Goal: Task Accomplishment & Management: Manage account settings

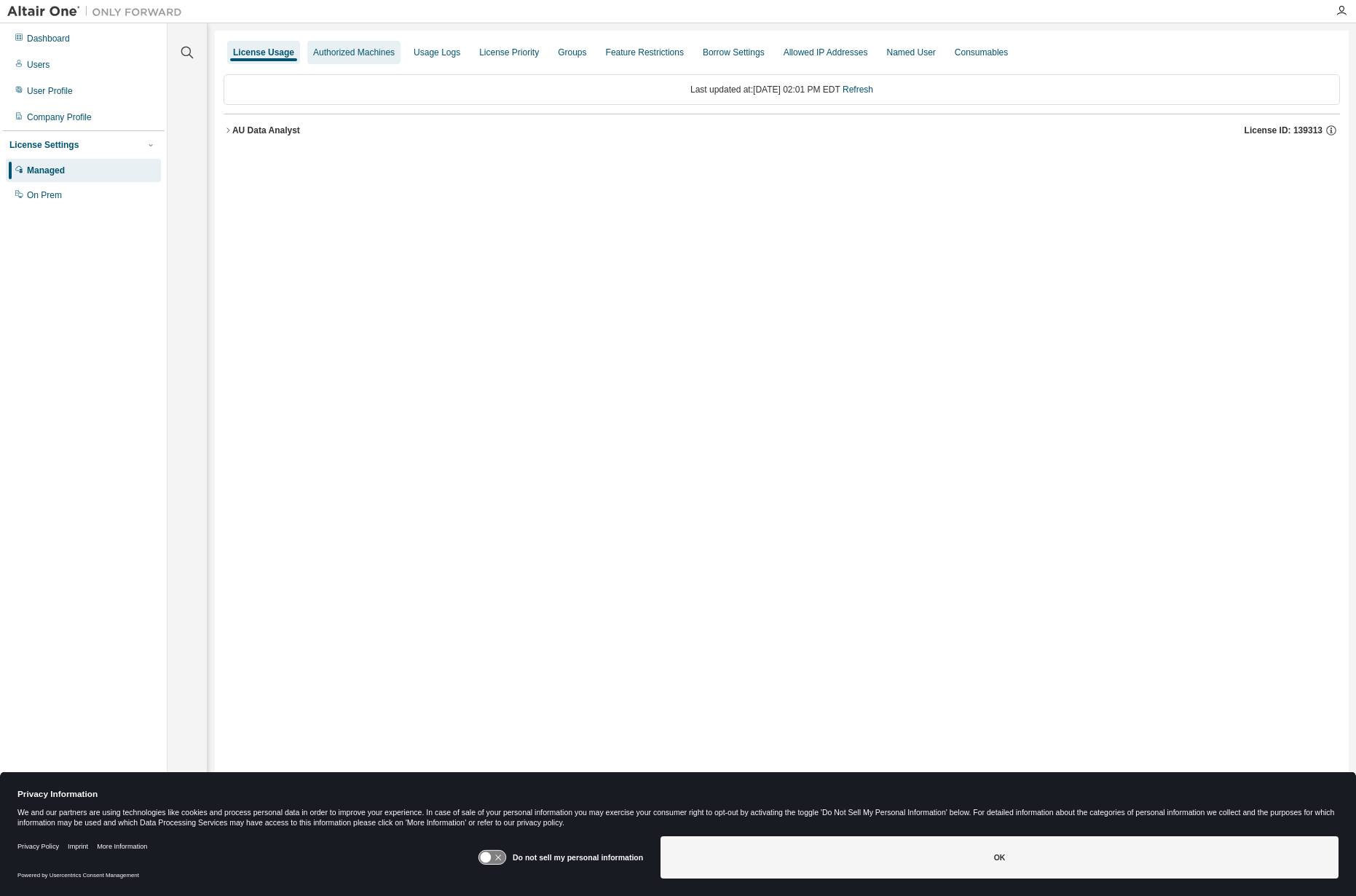
click at [363, 47] on div "Authorized Machines" at bounding box center [354, 53] width 82 height 12
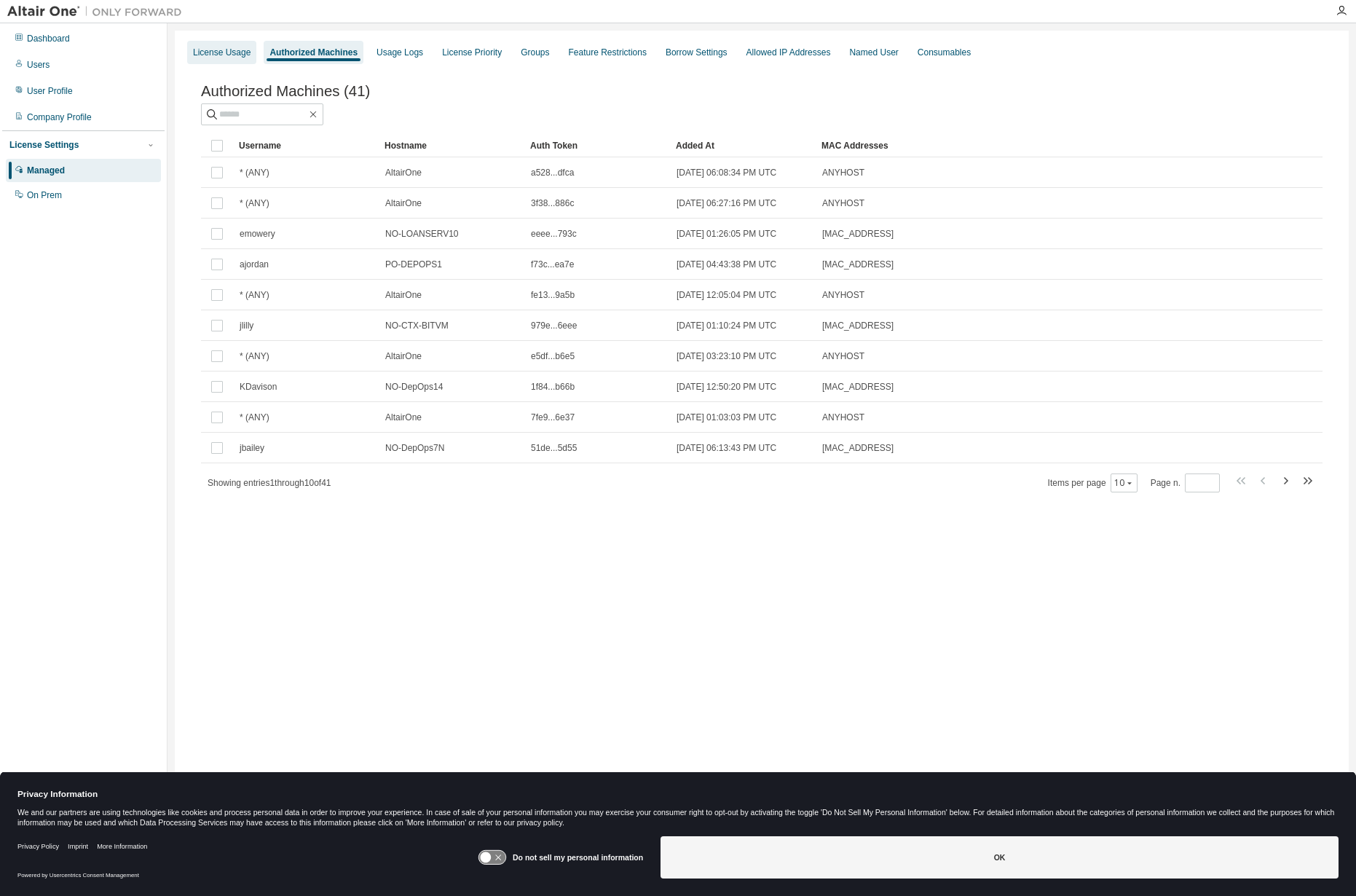
click at [227, 49] on div "License Usage" at bounding box center [222, 53] width 58 height 12
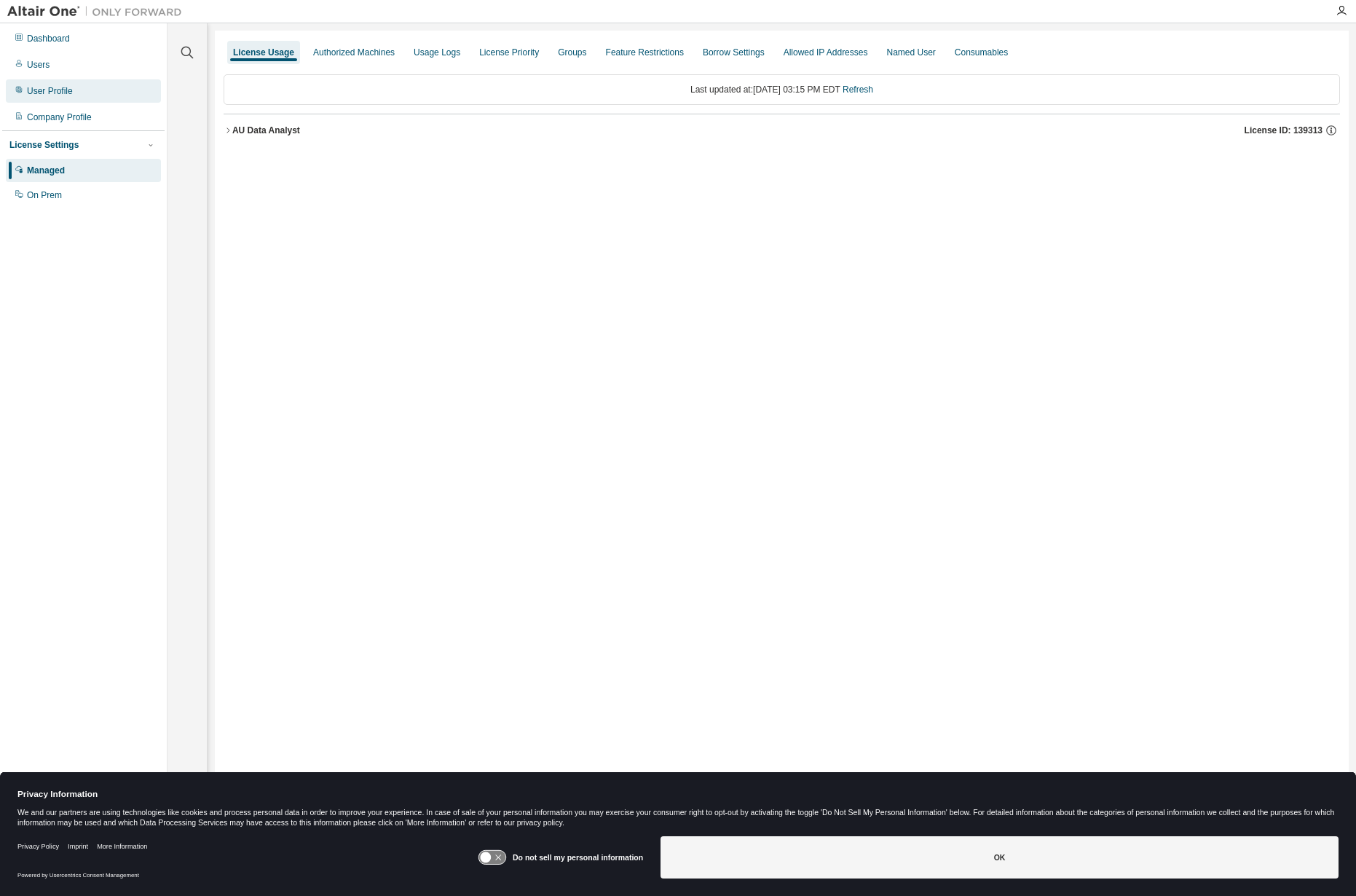
click at [38, 84] on div "User Profile" at bounding box center [83, 90] width 155 height 23
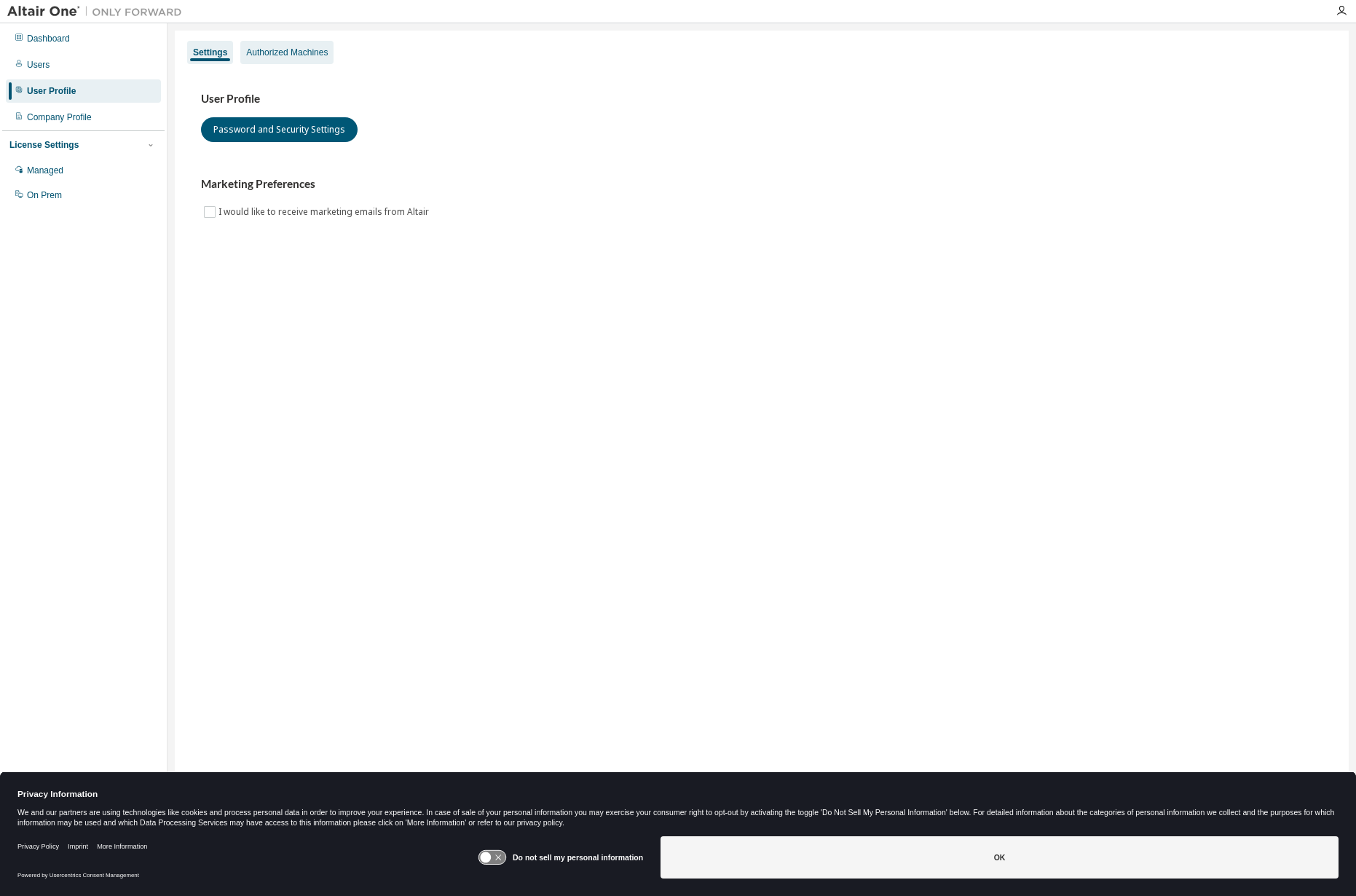
click at [278, 51] on div "Authorized Machines" at bounding box center [287, 53] width 82 height 12
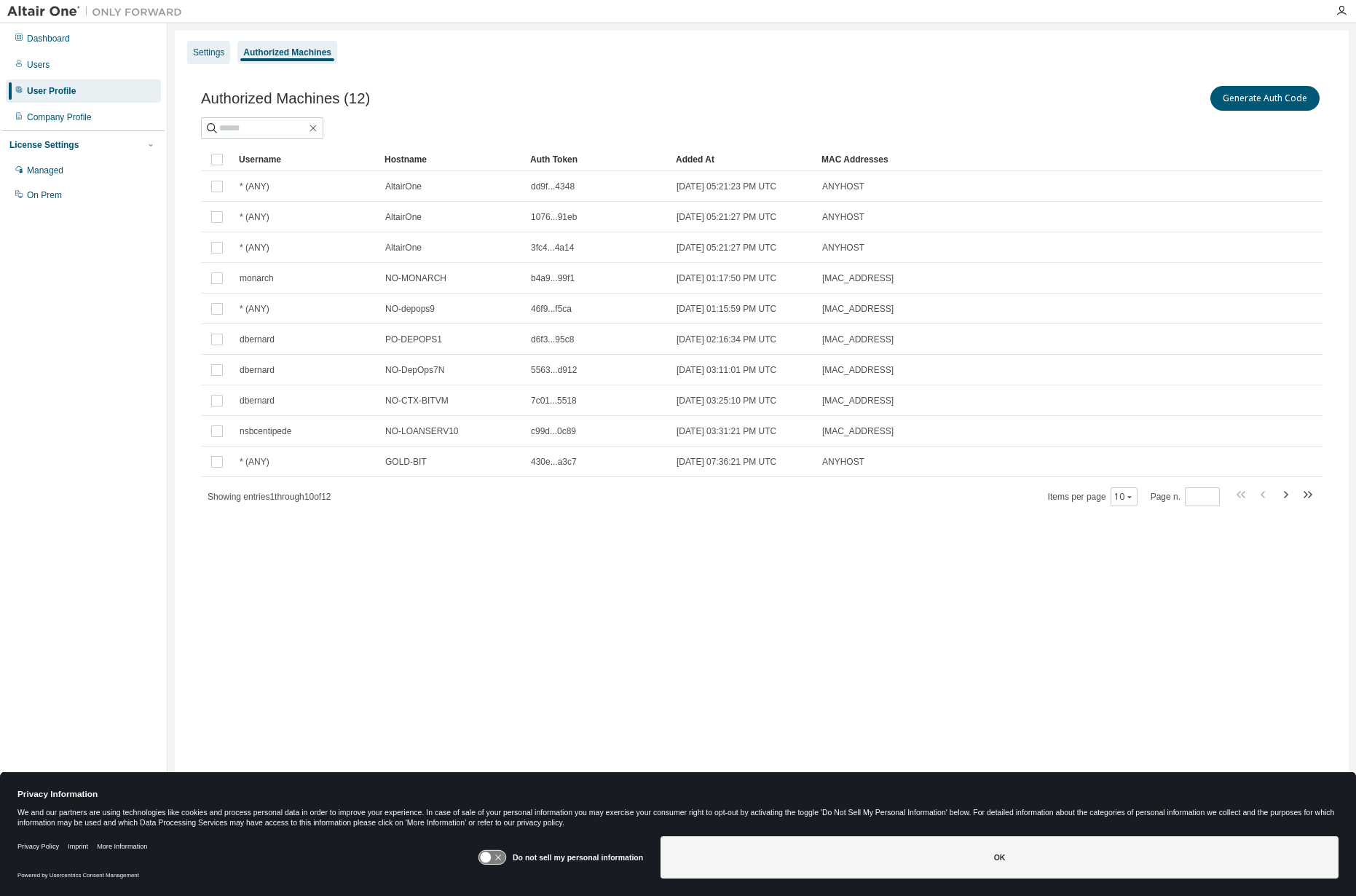
click at [208, 51] on div "Settings" at bounding box center [208, 53] width 31 height 12
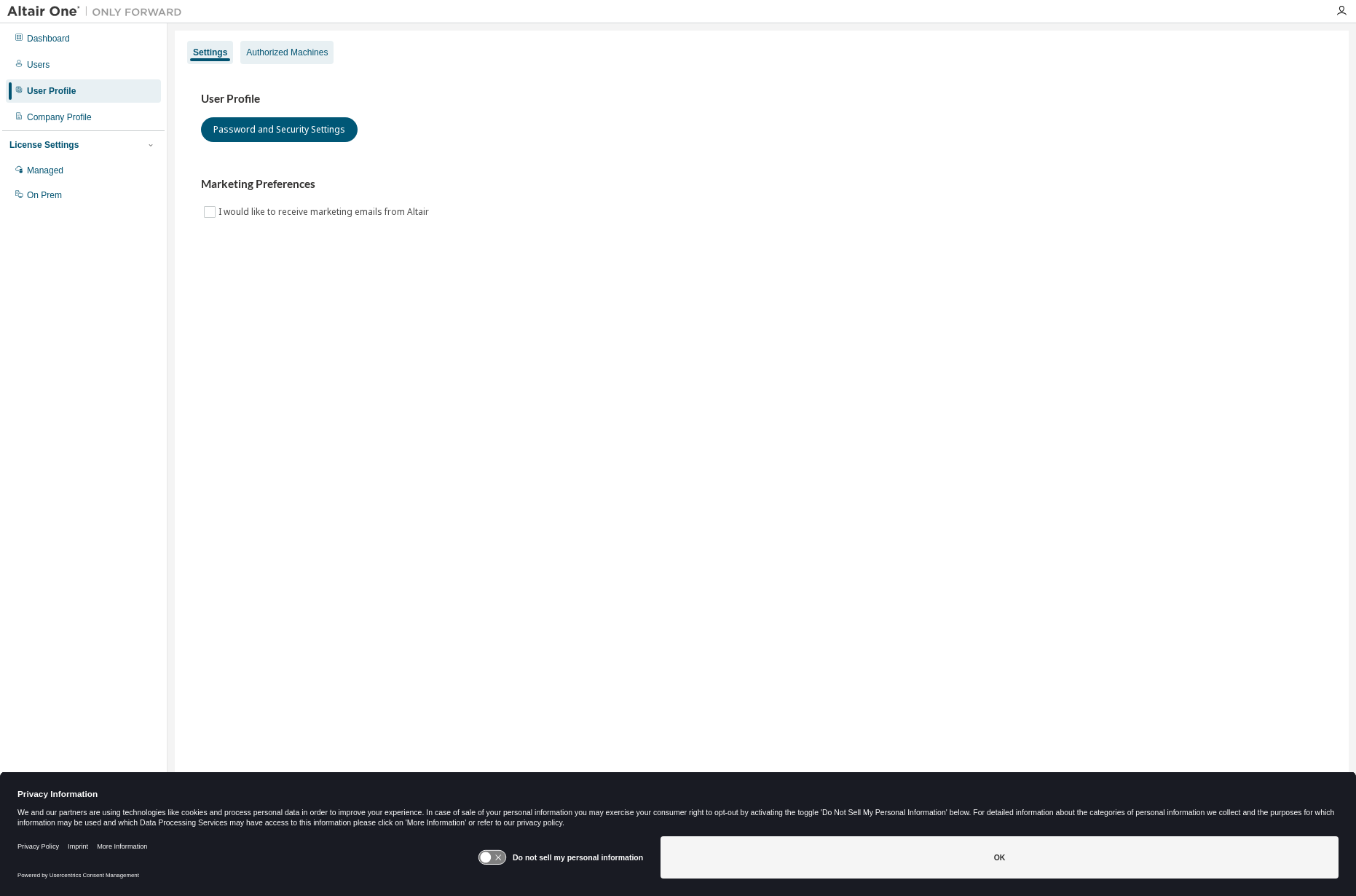
click at [264, 50] on div "Authorized Machines" at bounding box center [287, 53] width 82 height 12
click at [275, 50] on div "Authorized Machines" at bounding box center [287, 53] width 82 height 12
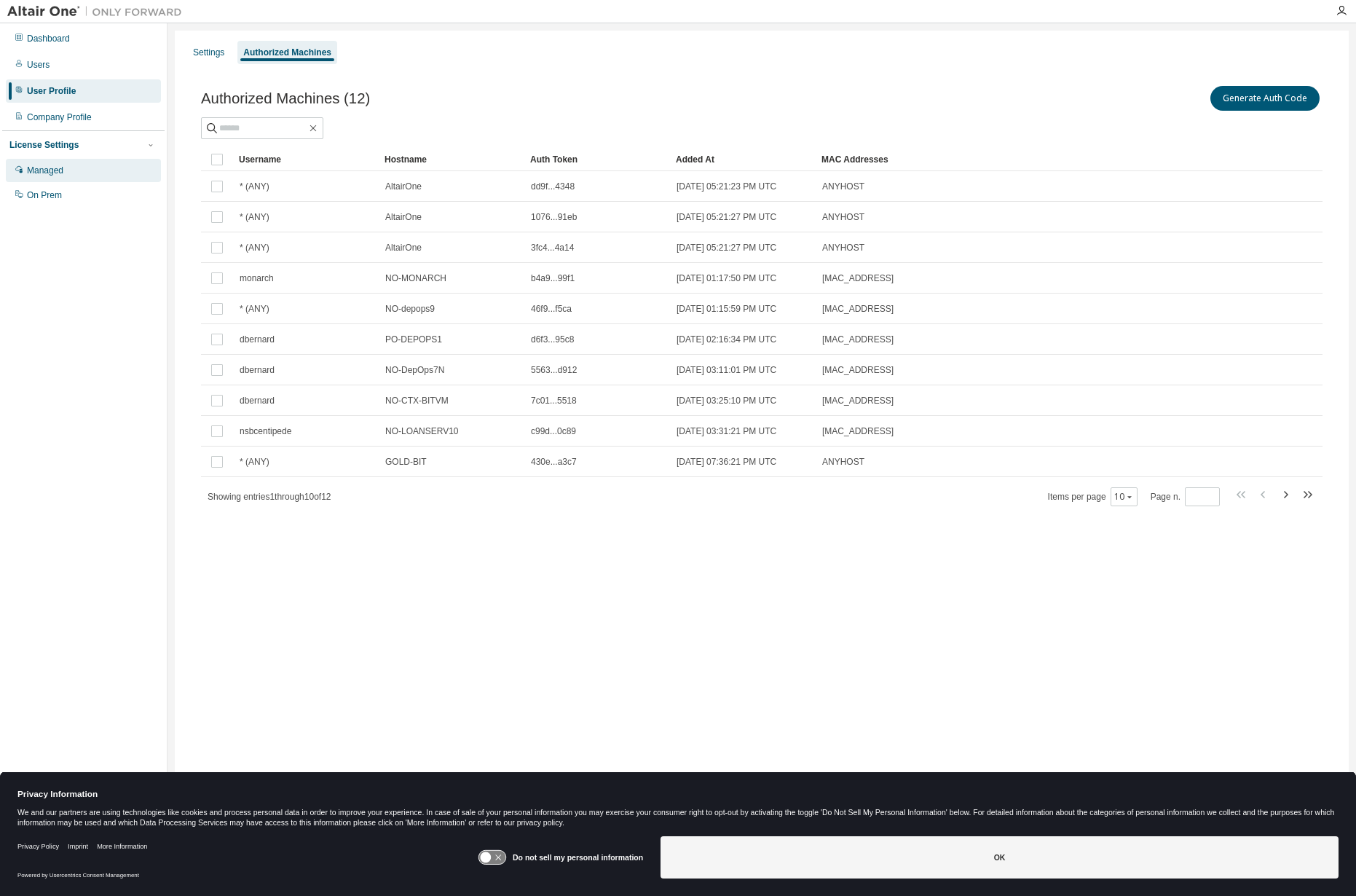
click at [50, 163] on div "Managed" at bounding box center [83, 170] width 155 height 23
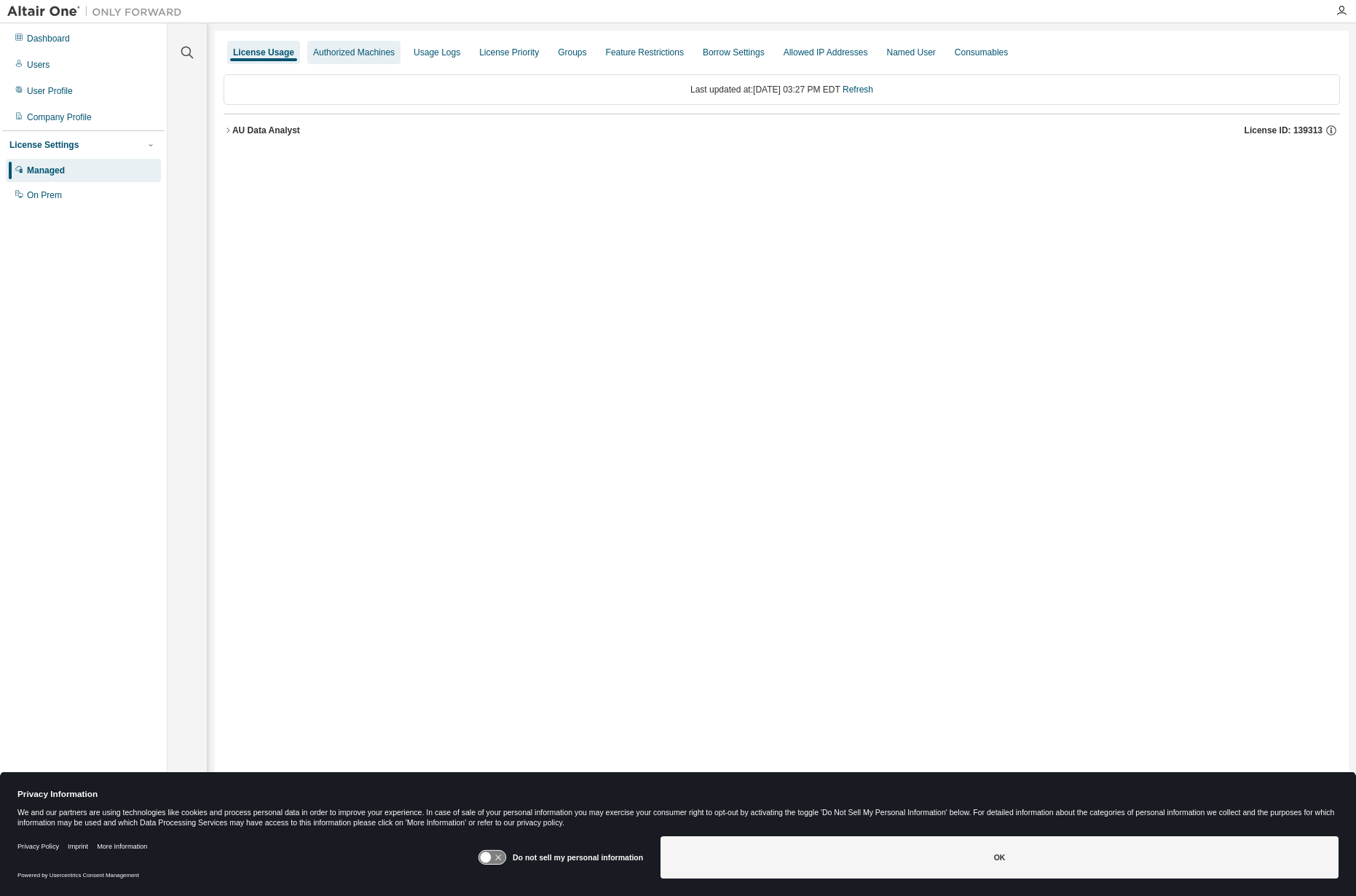
click at [339, 56] on div "Authorized Machines" at bounding box center [354, 53] width 82 height 12
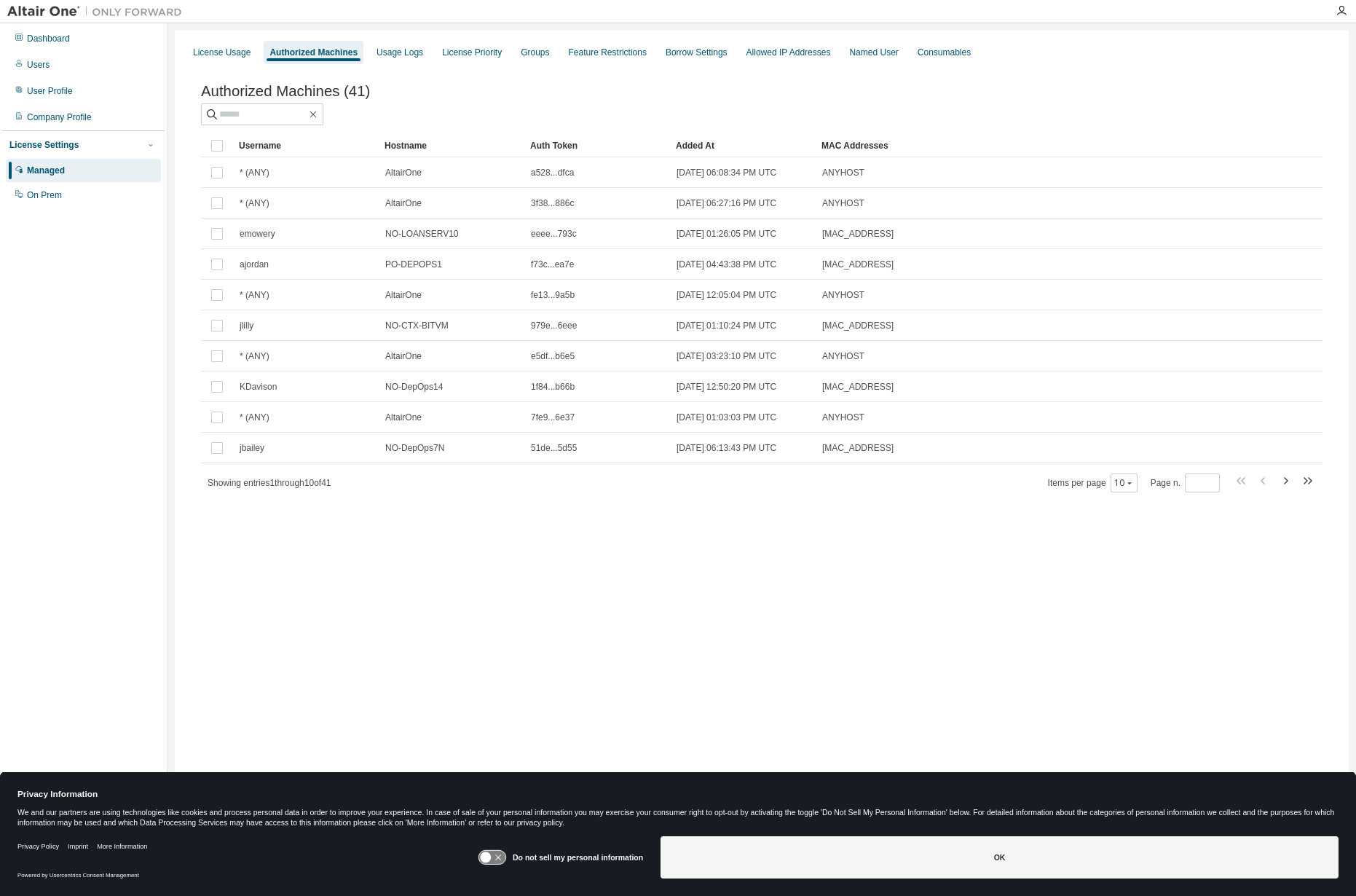
click at [710, 143] on div "Added At" at bounding box center [743, 145] width 134 height 23
click at [1134, 492] on div "10" at bounding box center [1123, 482] width 27 height 19
click at [1132, 481] on icon "button" at bounding box center [1129, 482] width 9 height 9
click at [1134, 562] on div "50" at bounding box center [1171, 557] width 117 height 17
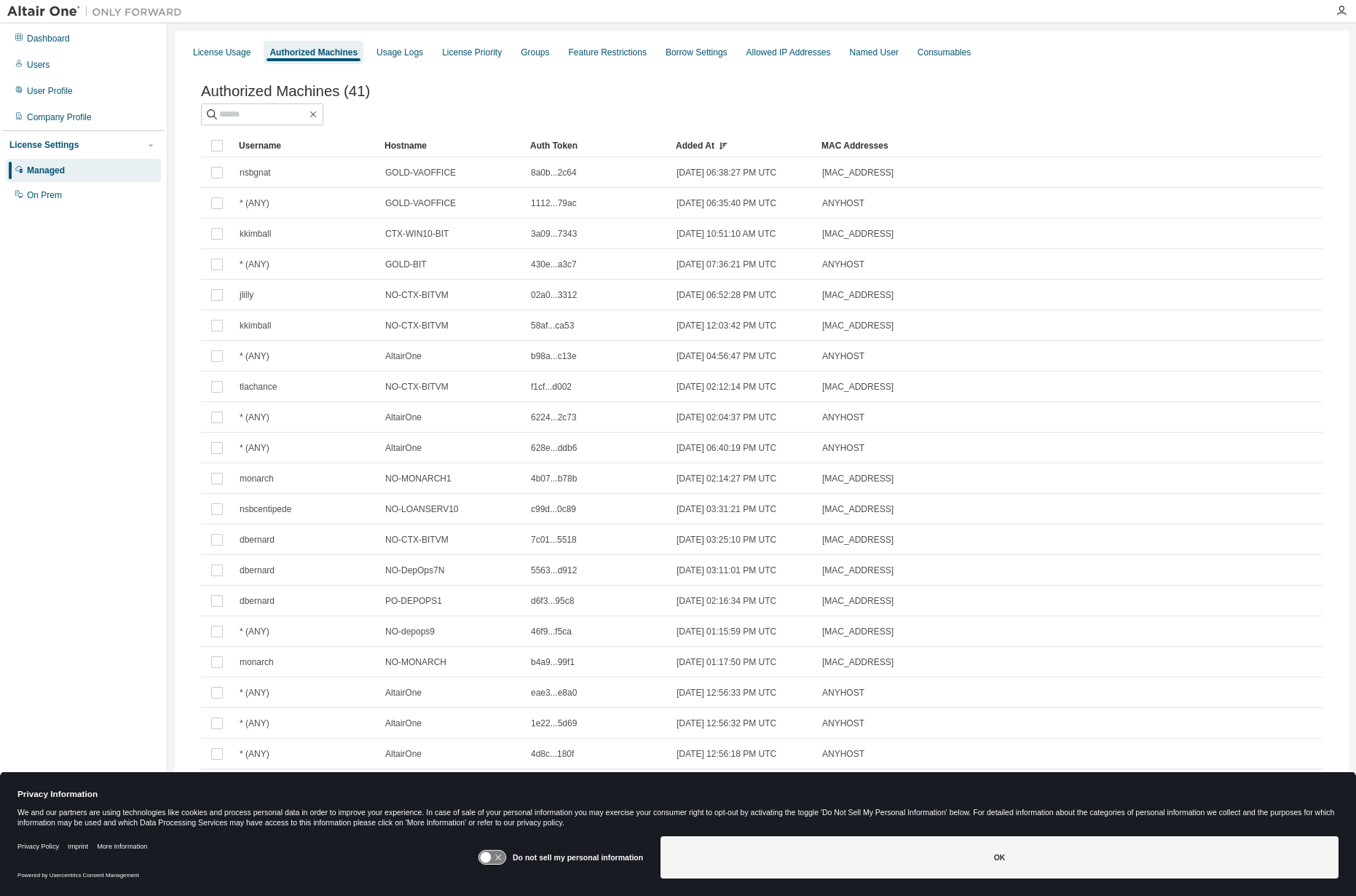
click at [708, 147] on div "Added At" at bounding box center [743, 145] width 134 height 23
click at [692, 141] on div "Added At" at bounding box center [743, 145] width 134 height 23
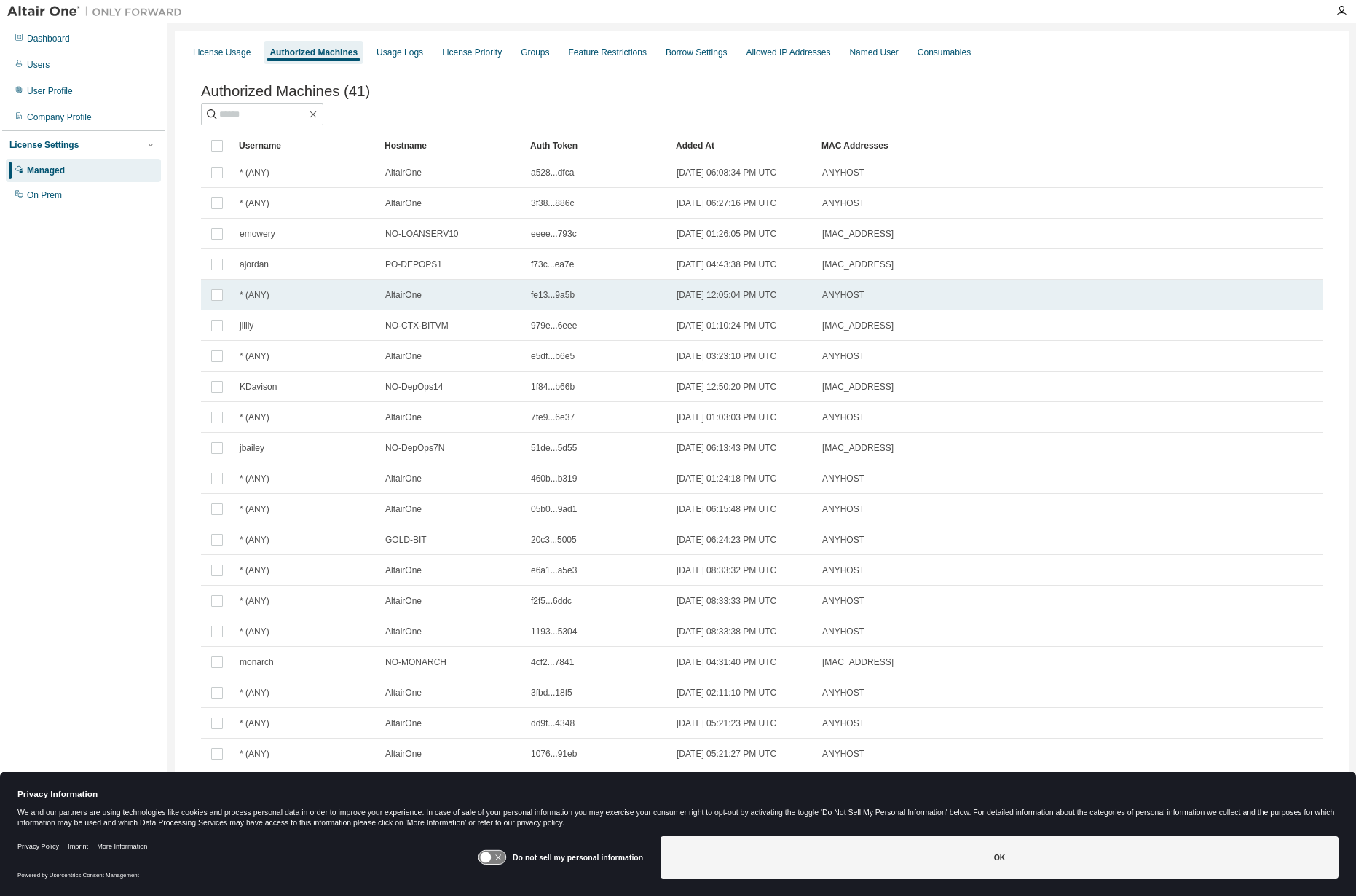
click at [1064, 294] on div "ANYHOST" at bounding box center [991, 295] width 339 height 12
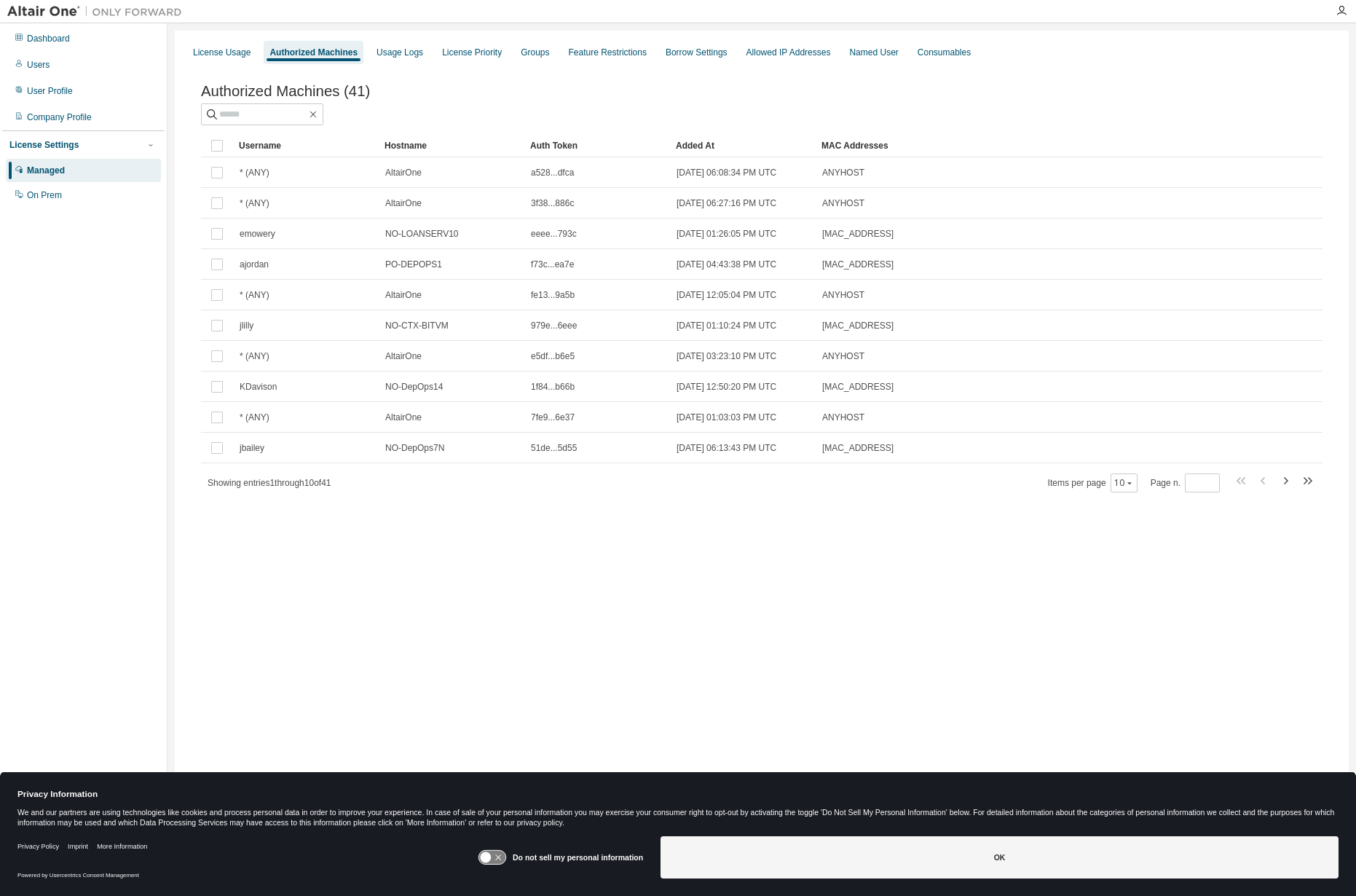
click at [740, 143] on div "Added At" at bounding box center [743, 145] width 134 height 23
click at [47, 92] on div "User Profile" at bounding box center [50, 91] width 46 height 12
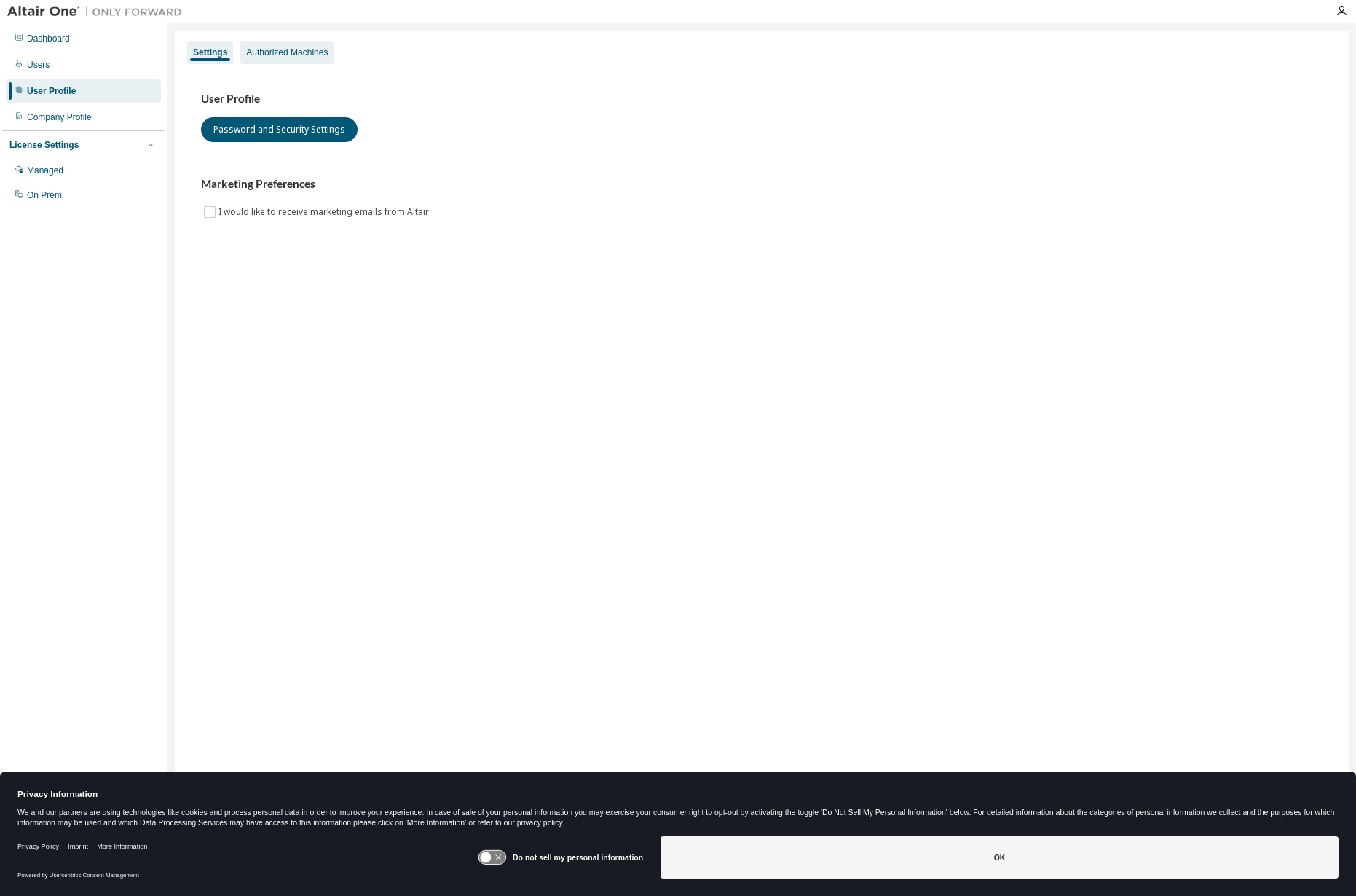
click at [273, 54] on div "Authorized Machines" at bounding box center [287, 53] width 82 height 12
click at [274, 47] on div "Authorized Machines" at bounding box center [287, 53] width 82 height 12
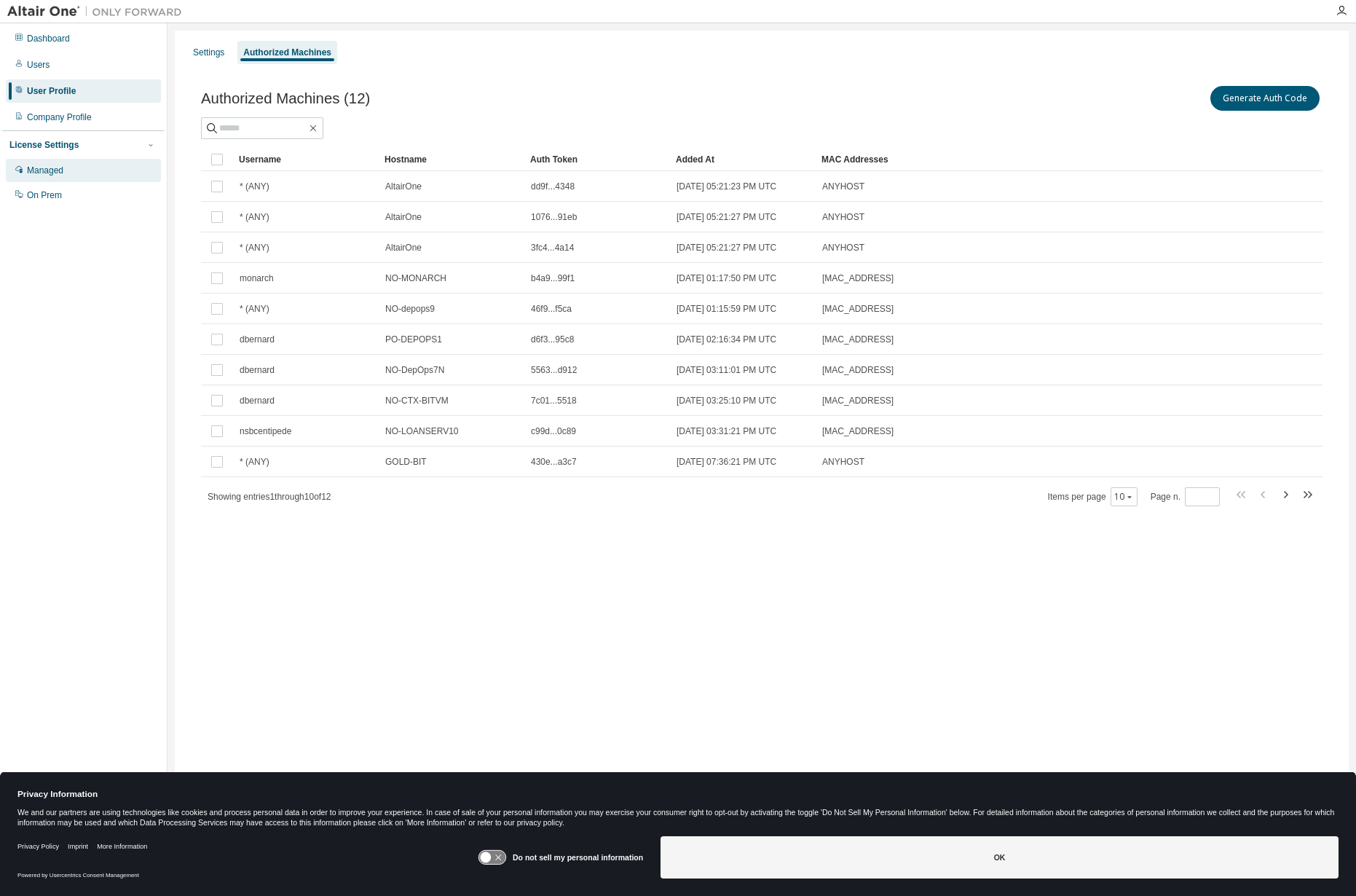
click at [47, 175] on div "Managed" at bounding box center [45, 171] width 36 height 12
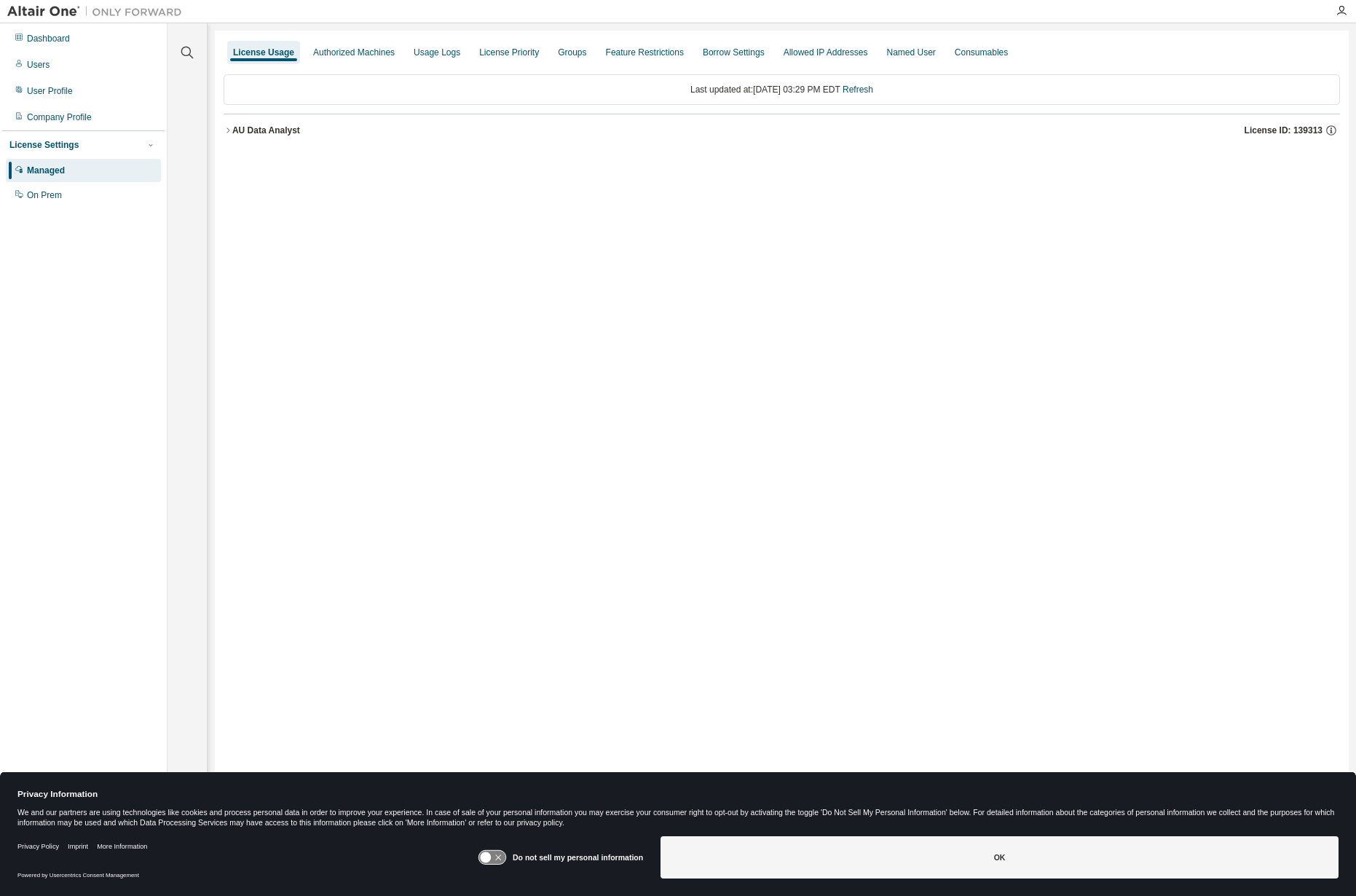
click at [359, 40] on div "License Usage Authorized Machines Usage Logs License Priority Groups Feature Re…" at bounding box center [782, 52] width 1116 height 26
click at [359, 64] on div "License Usage Authorized Machines Usage Logs License Priority Groups Feature Re…" at bounding box center [782, 52] width 1116 height 26
click at [362, 53] on div "Authorized Machines" at bounding box center [354, 53] width 82 height 12
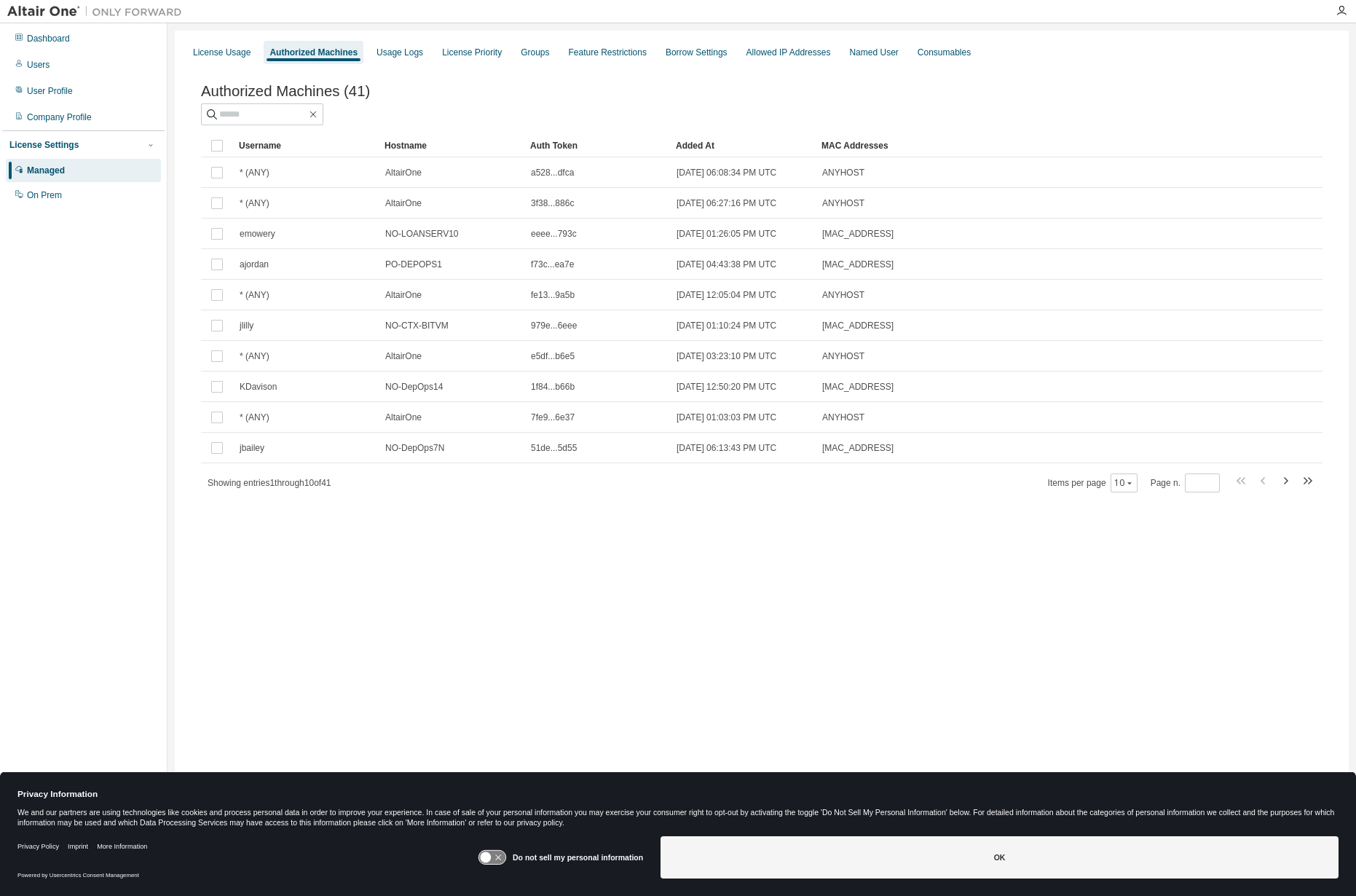
click at [698, 146] on div "Added At" at bounding box center [743, 145] width 134 height 23
click at [422, 153] on div "Hostname" at bounding box center [451, 145] width 134 height 23
click at [384, 593] on div "License Usage Authorized Machines Usage Logs License Priority Groups Feature Re…" at bounding box center [762, 439] width 1174 height 816
click at [1342, 8] on icon "button" at bounding box center [1341, 11] width 12 height 12
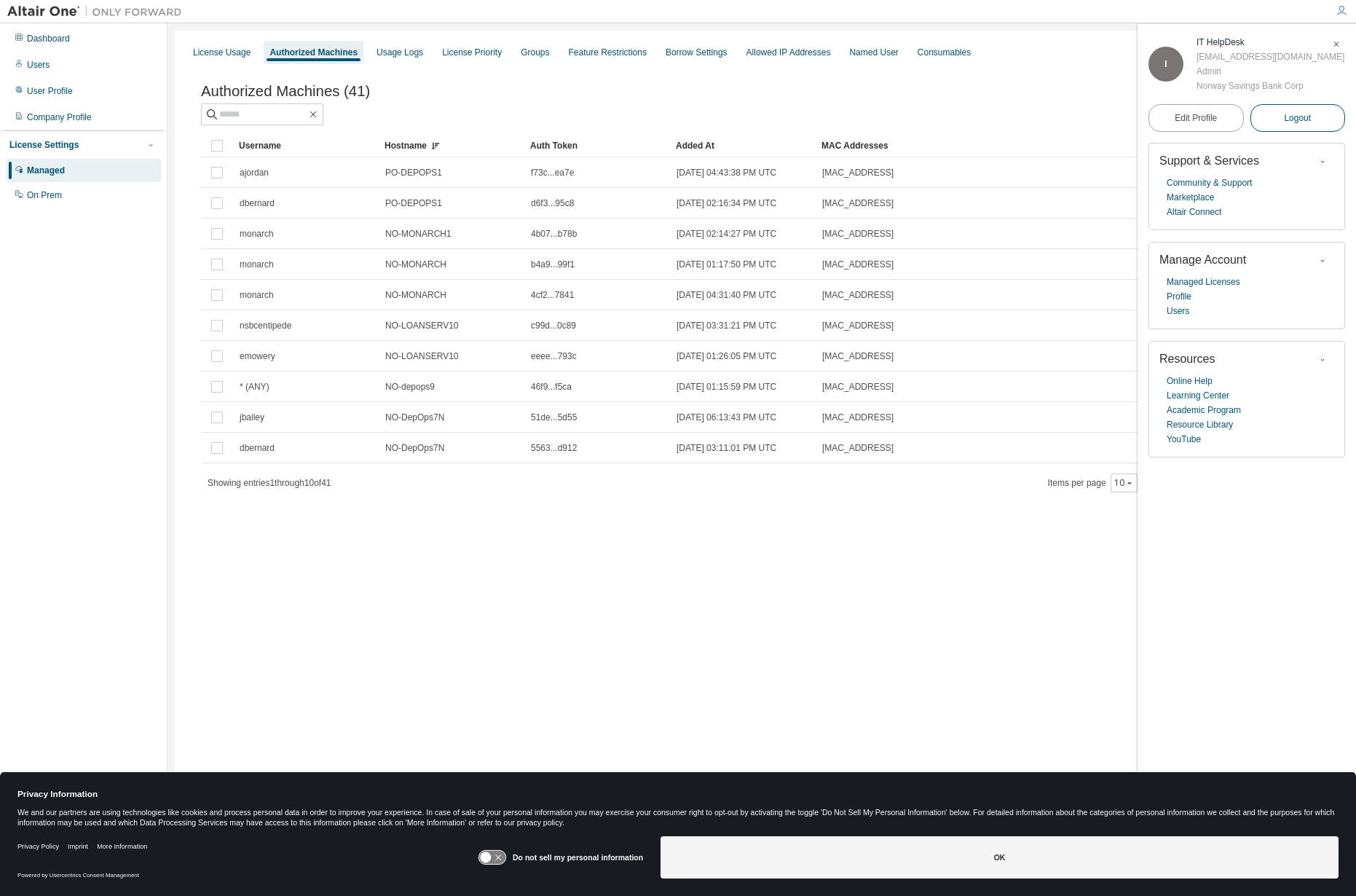
click at [1286, 119] on span "Logout" at bounding box center [1297, 118] width 27 height 15
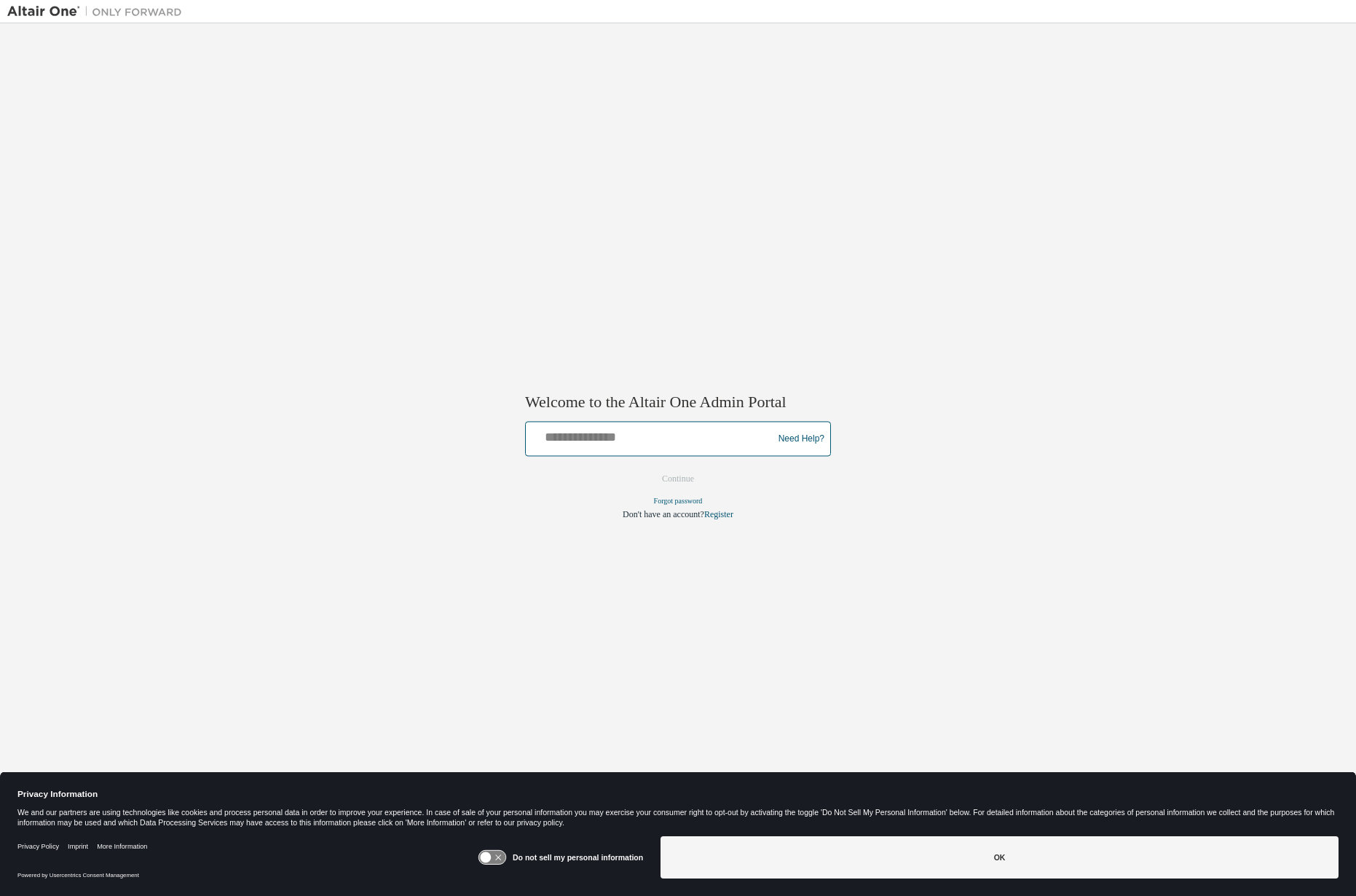
click at [626, 435] on input "text" at bounding box center [652, 435] width 240 height 21
type input "*"
click at [1061, 336] on div "Welcome to the Altair One Admin Portal Need Help? Please make sure that you pro…" at bounding box center [677, 439] width 1341 height 816
click at [627, 443] on input "text" at bounding box center [652, 435] width 240 height 21
paste input "**********"
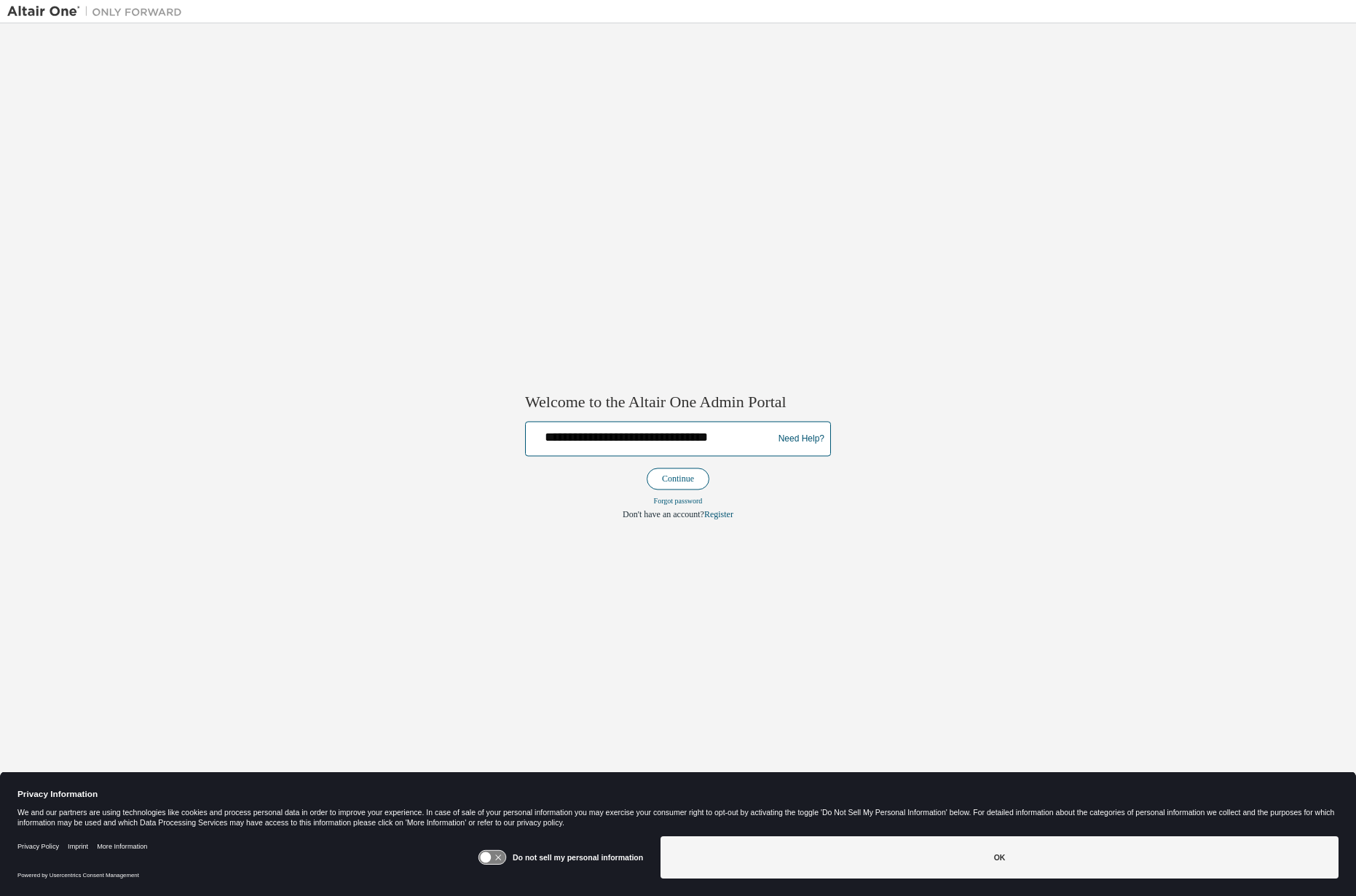
type input "**********"
click at [690, 470] on button "Continue" at bounding box center [678, 479] width 63 height 22
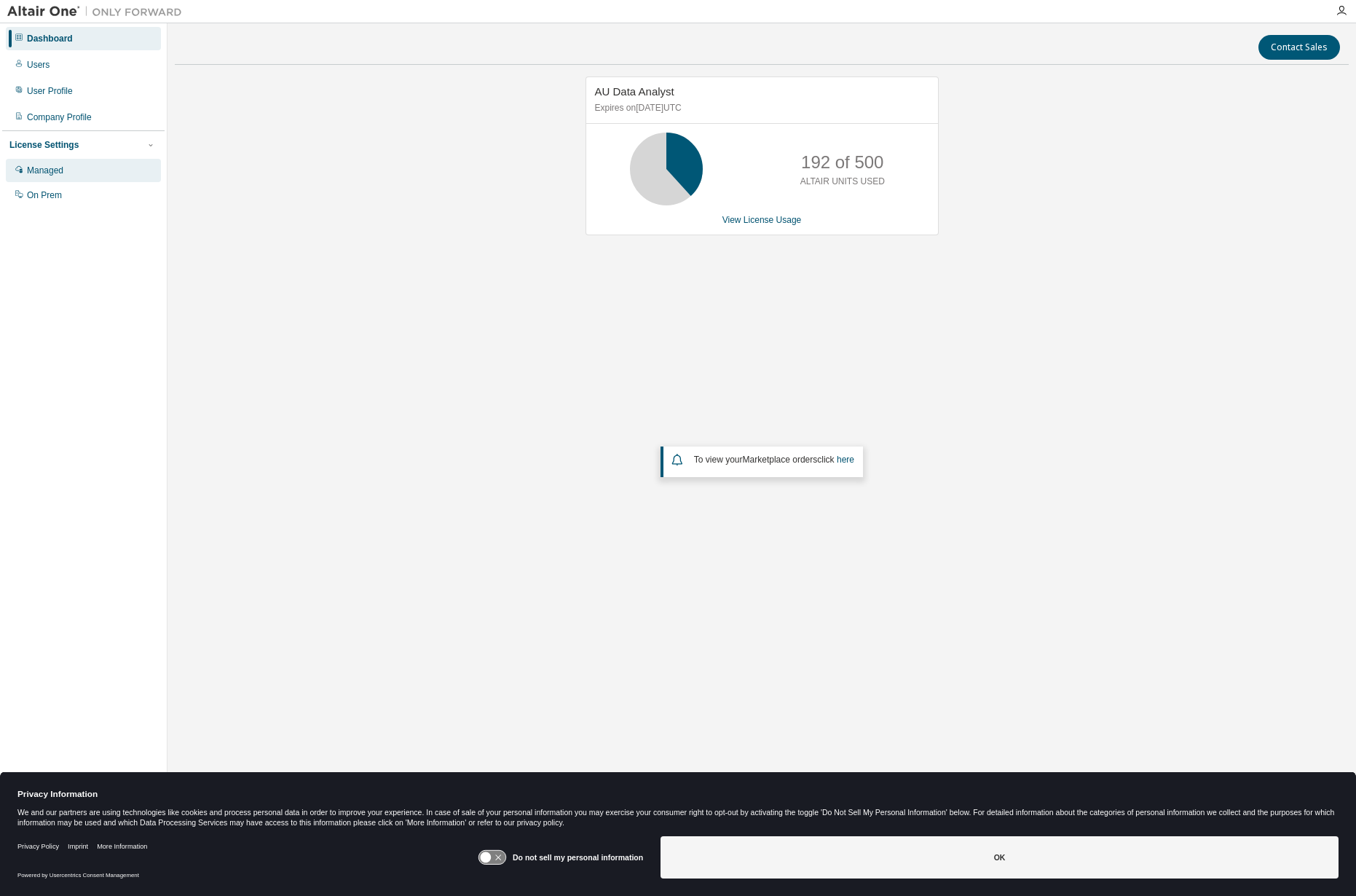
click at [52, 174] on div "Managed" at bounding box center [45, 171] width 36 height 12
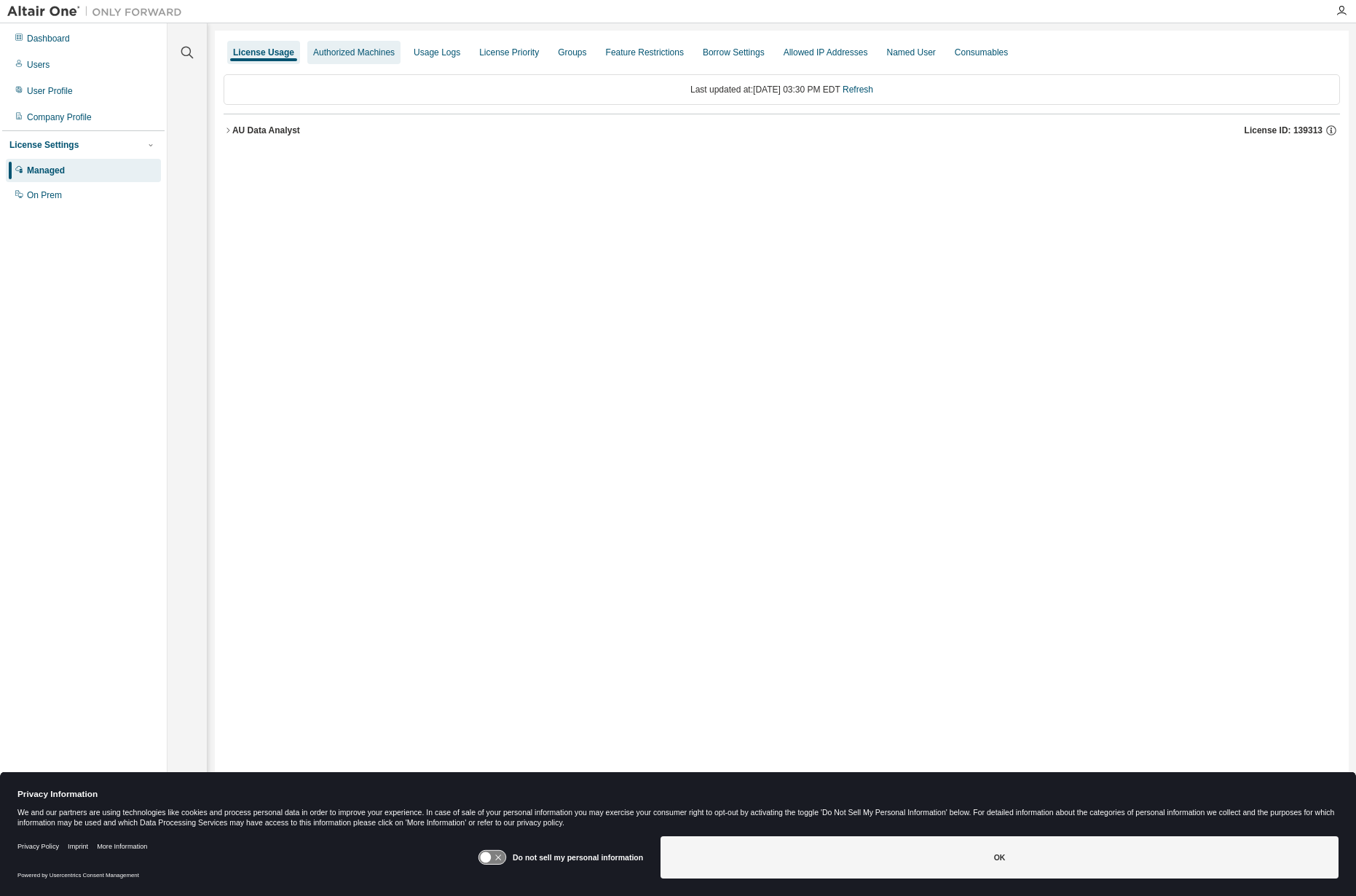
click at [360, 53] on div "Authorized Machines" at bounding box center [354, 53] width 82 height 12
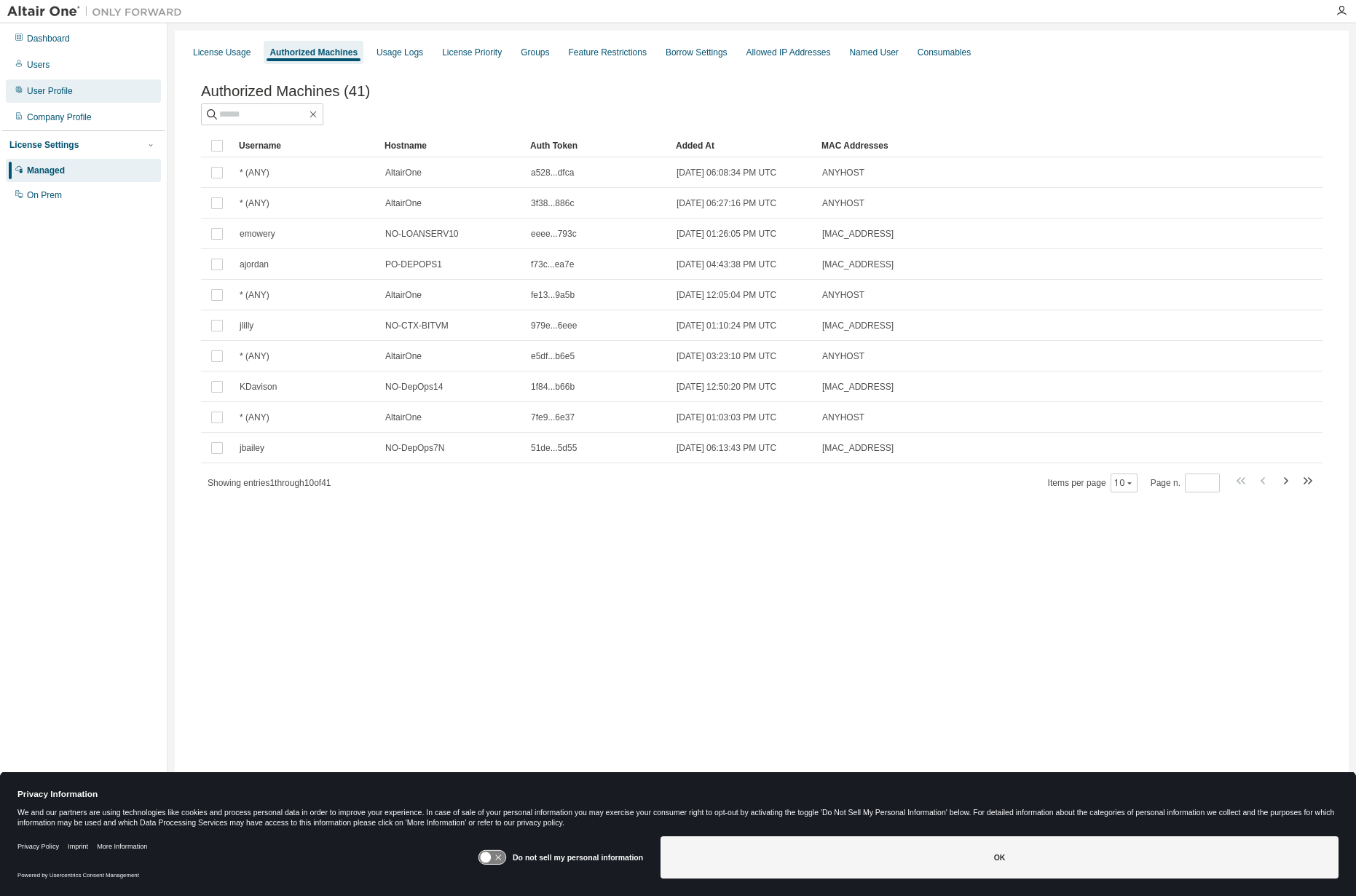
click at [55, 90] on div "User Profile" at bounding box center [50, 91] width 46 height 12
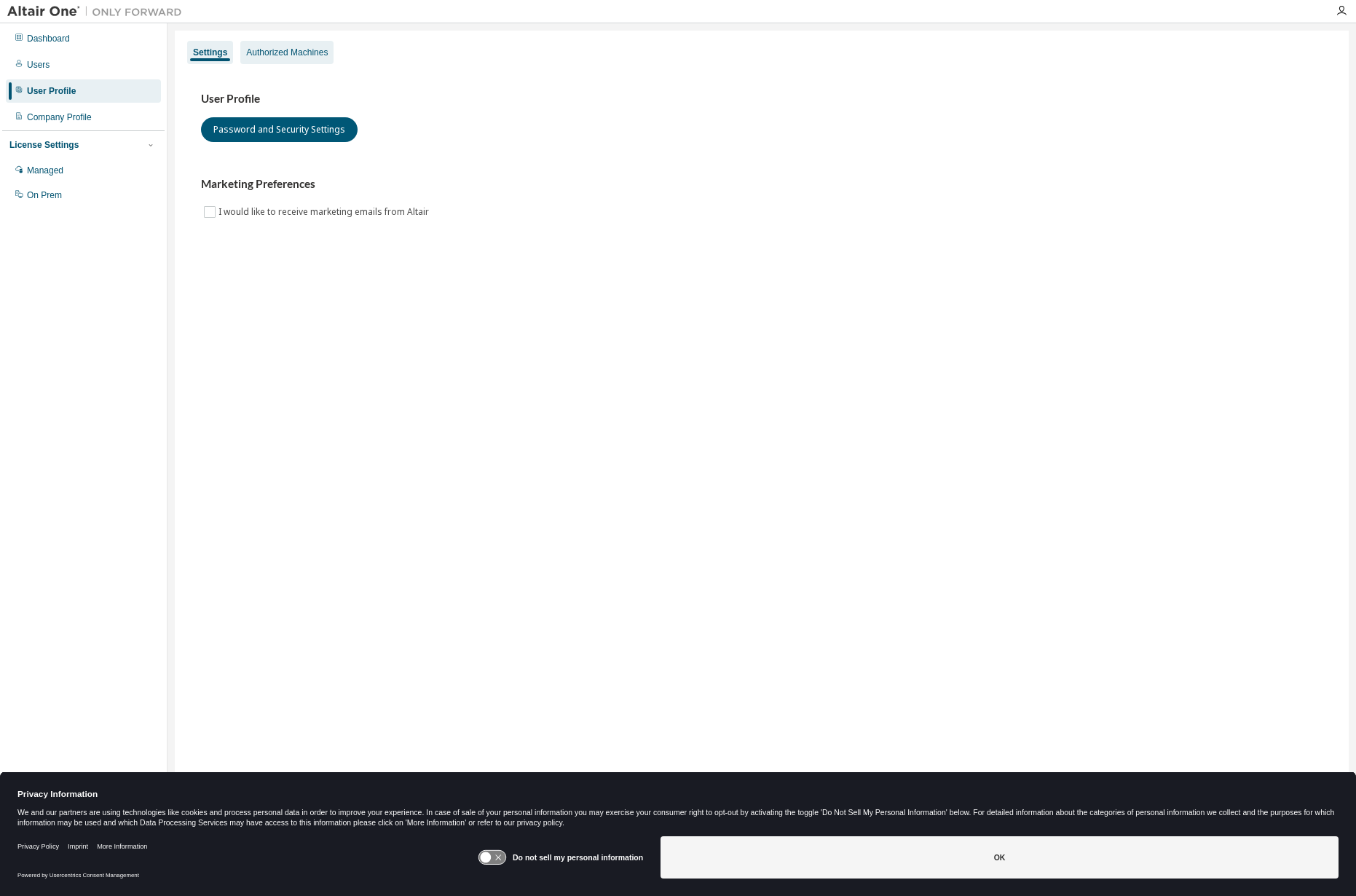
click at [273, 41] on div "Authorized Machines" at bounding box center [286, 52] width 93 height 23
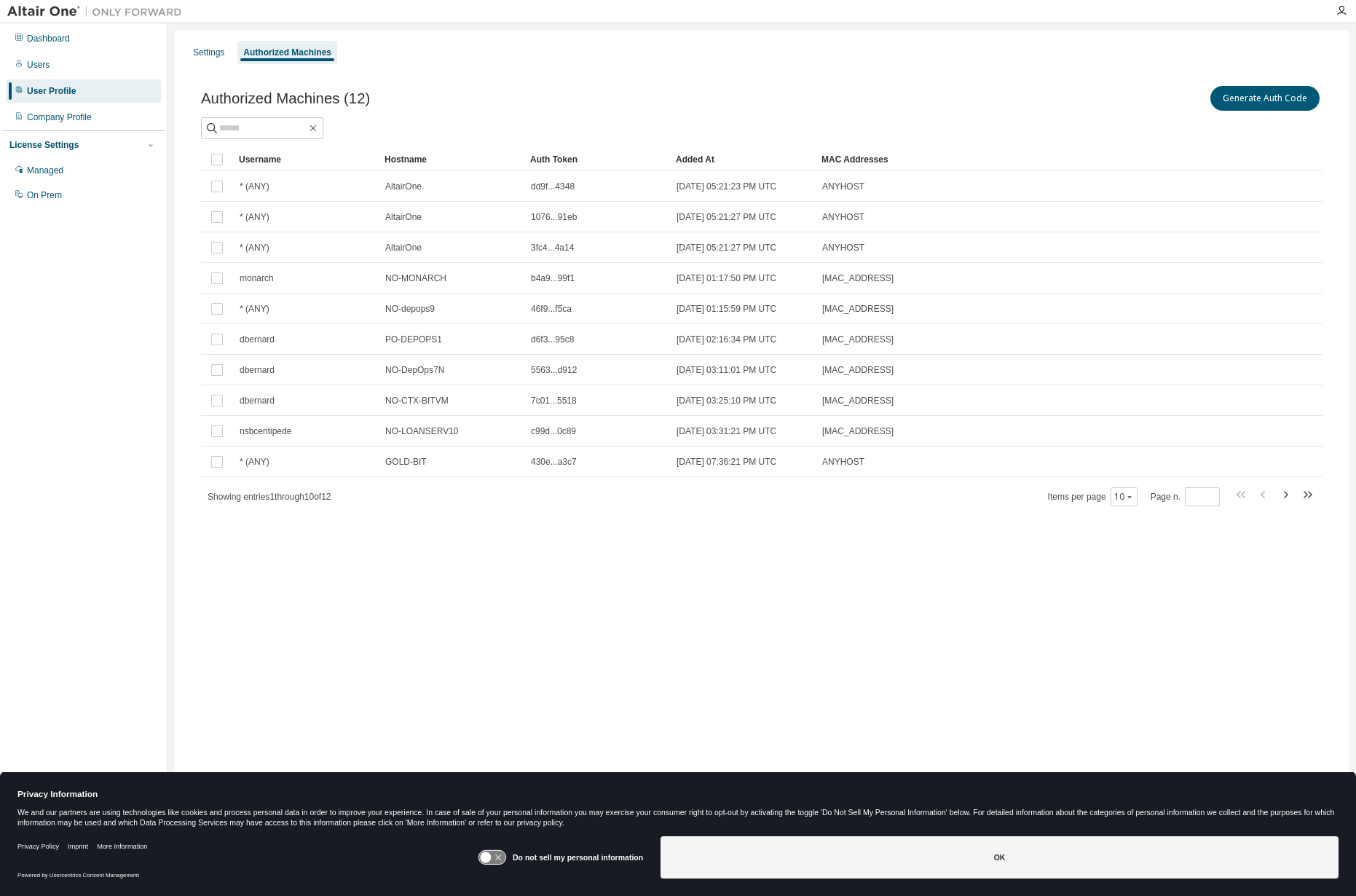
click at [442, 155] on div "Hostname" at bounding box center [451, 159] width 134 height 23
click at [48, 165] on div "Managed" at bounding box center [83, 170] width 155 height 23
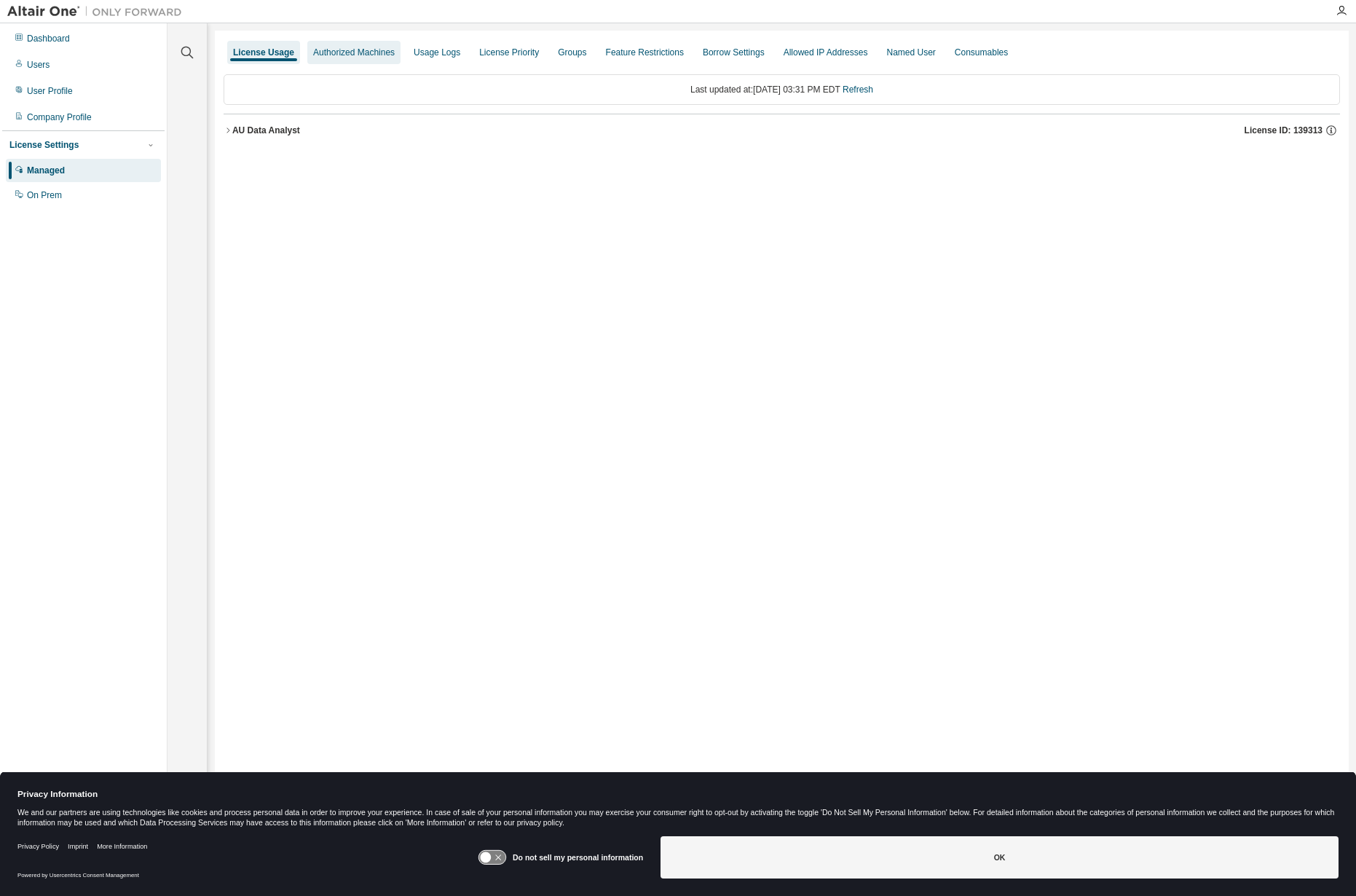
click at [347, 53] on div "Authorized Machines" at bounding box center [354, 53] width 82 height 12
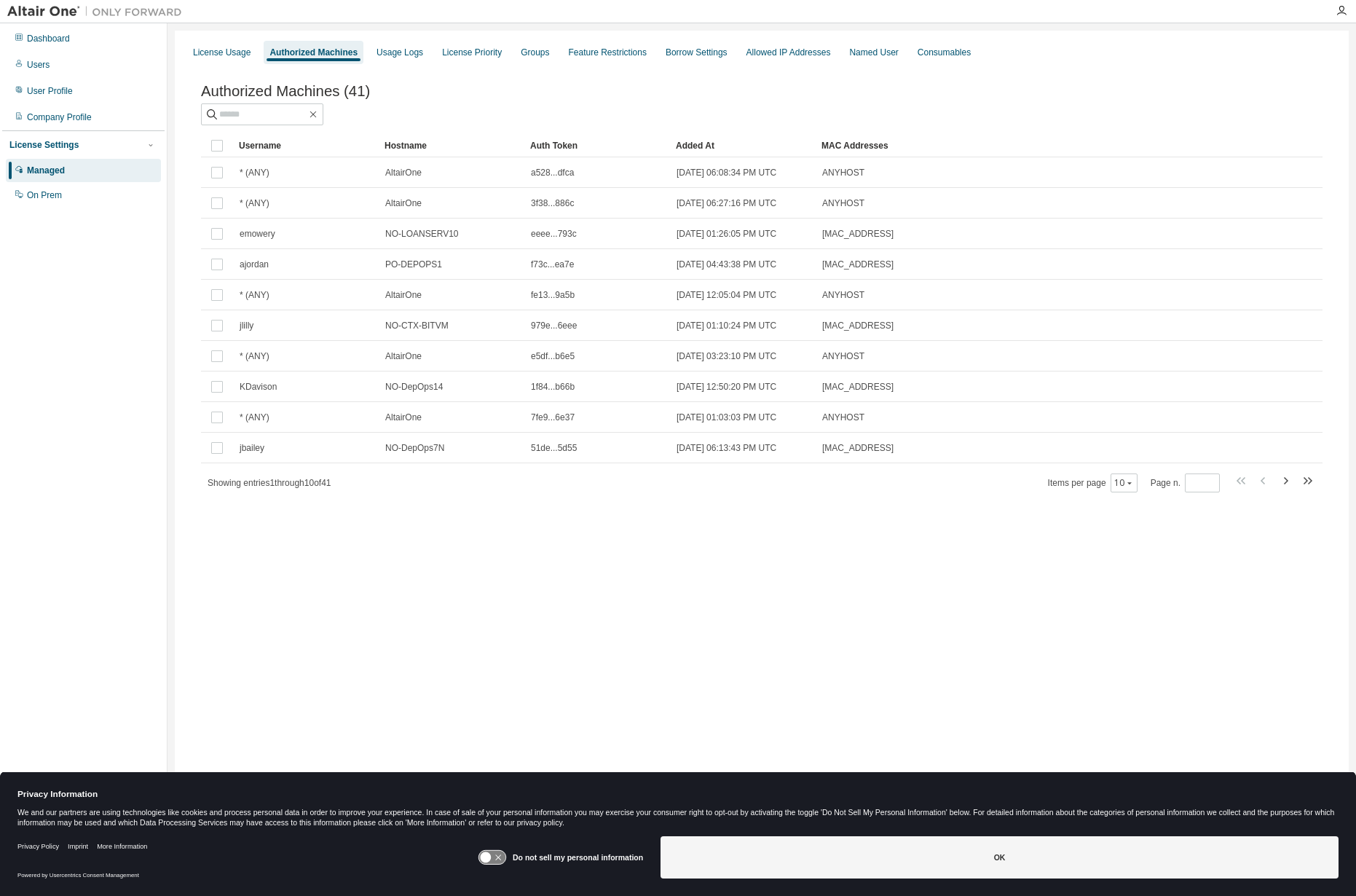
click at [701, 151] on div "Added At" at bounding box center [743, 145] width 134 height 23
click at [462, 578] on div "License Usage Authorized Machines Usage Logs License Priority Groups Feature Re…" at bounding box center [762, 439] width 1174 height 816
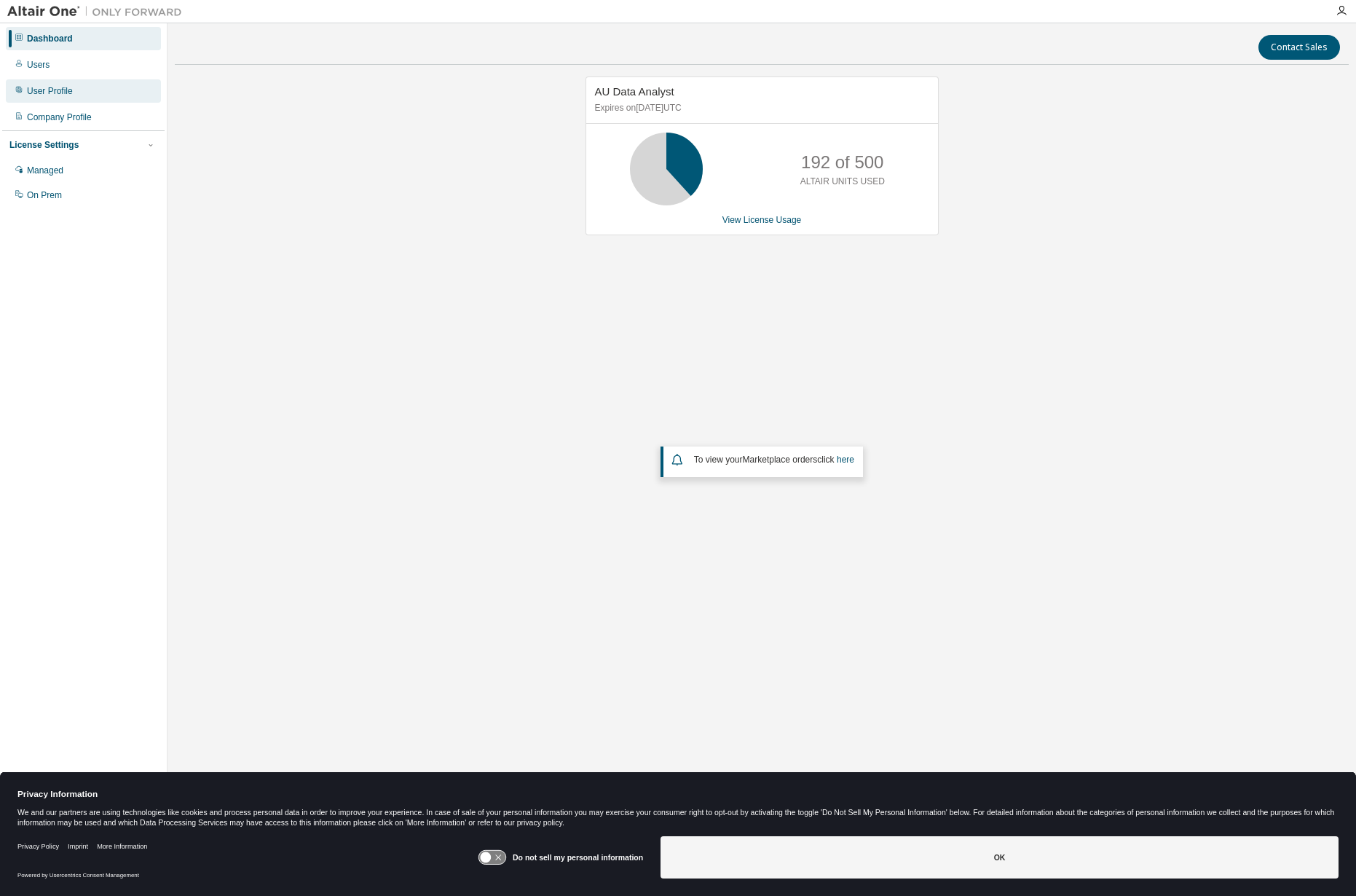
click at [64, 92] on div "User Profile" at bounding box center [50, 91] width 46 height 12
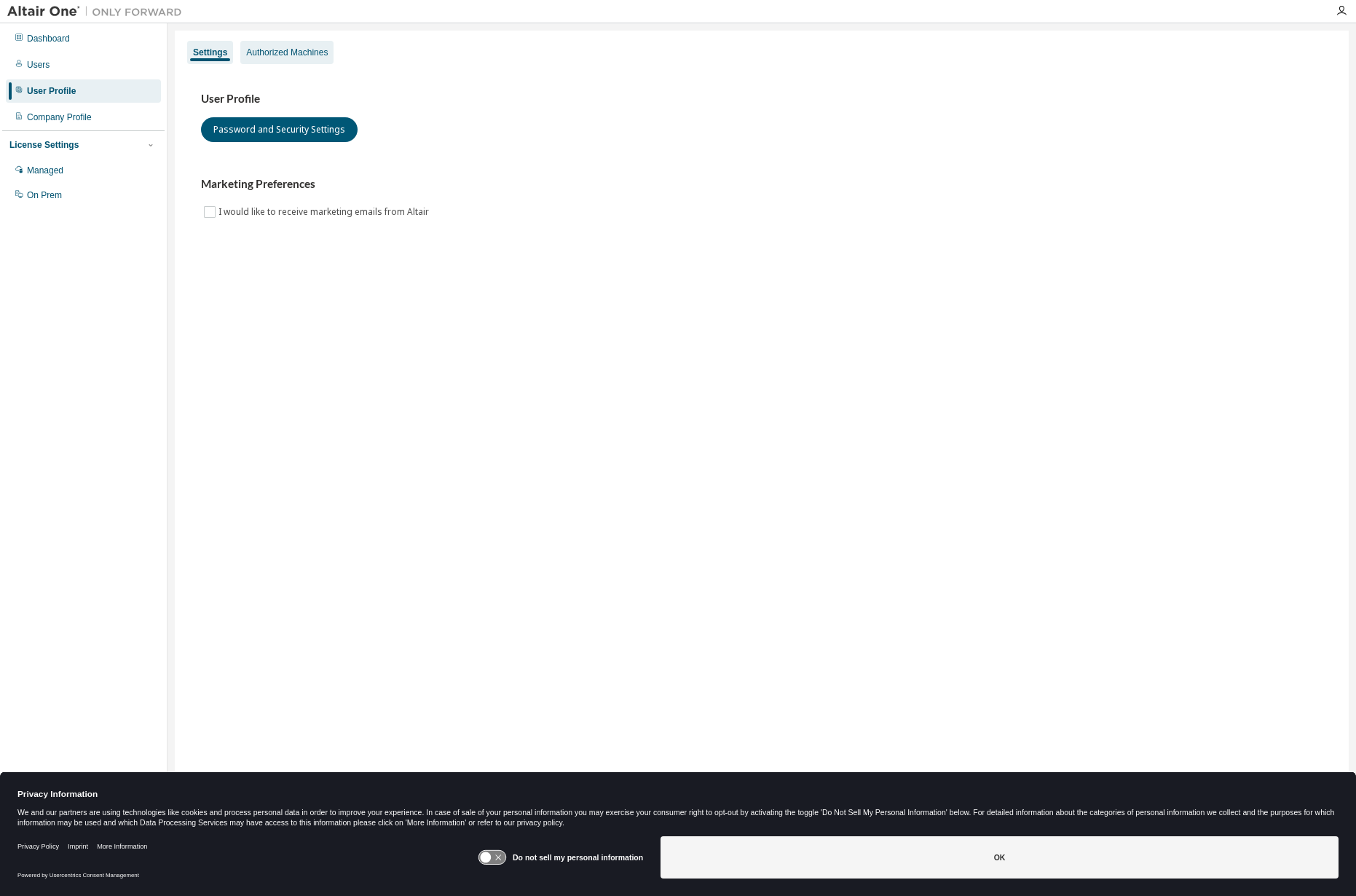
click at [288, 52] on div "Authorized Machines" at bounding box center [287, 53] width 82 height 12
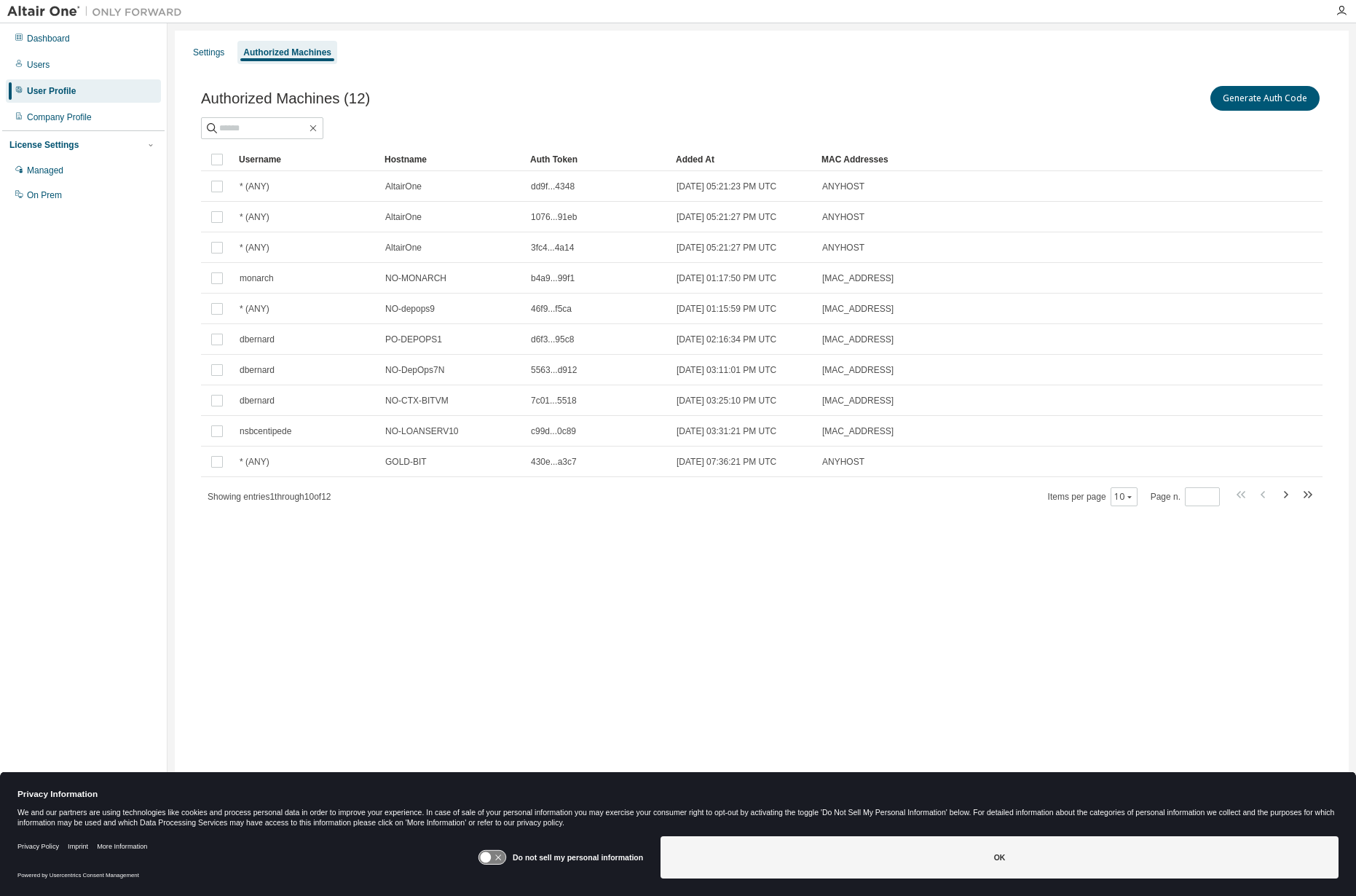
click at [680, 154] on div "Added At" at bounding box center [743, 159] width 134 height 23
click at [237, 863] on div "Powered by Usercentrics Consent Management" at bounding box center [247, 875] width 460 height 24
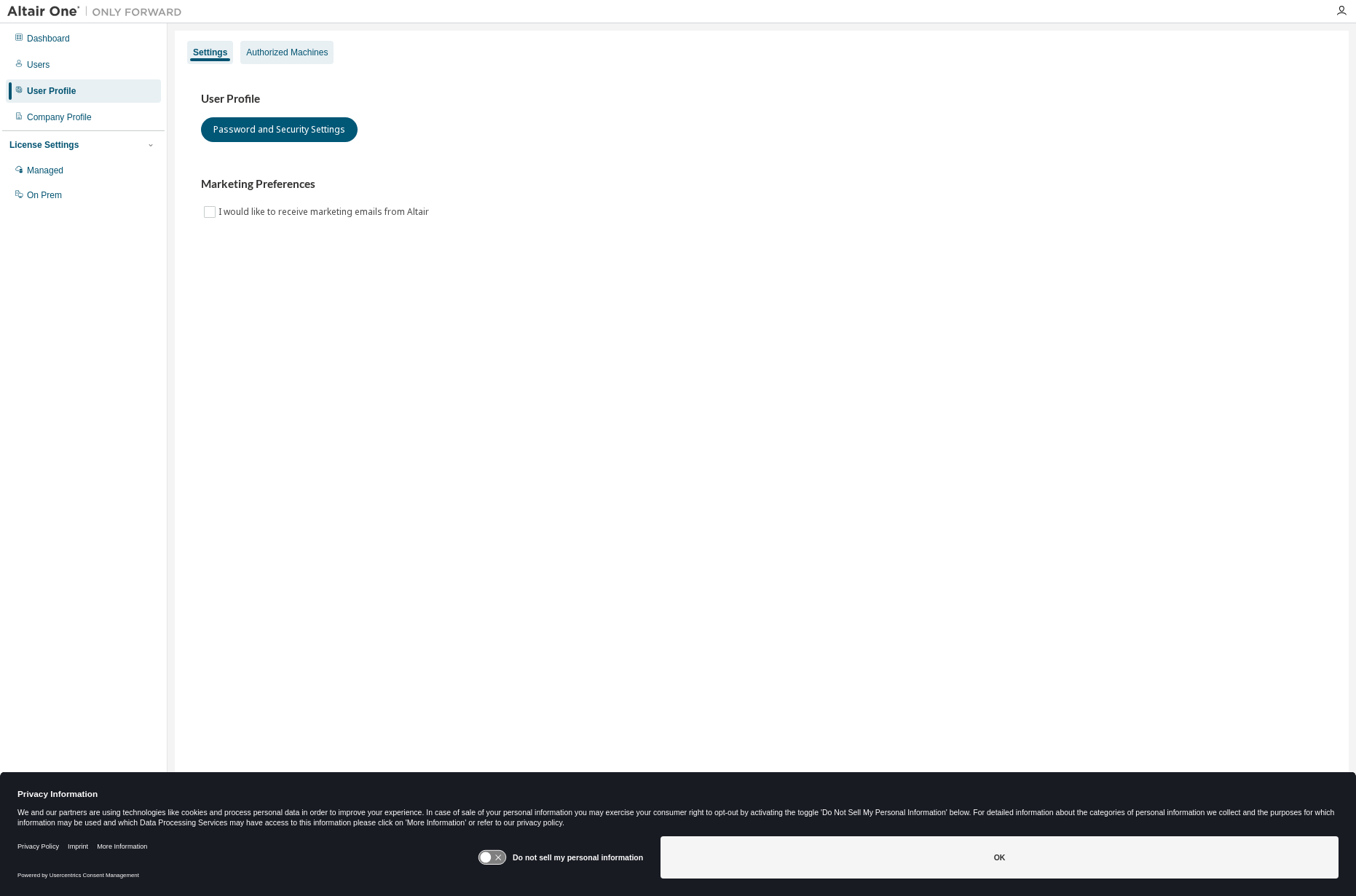
click at [264, 44] on div "Authorized Machines" at bounding box center [286, 52] width 93 height 23
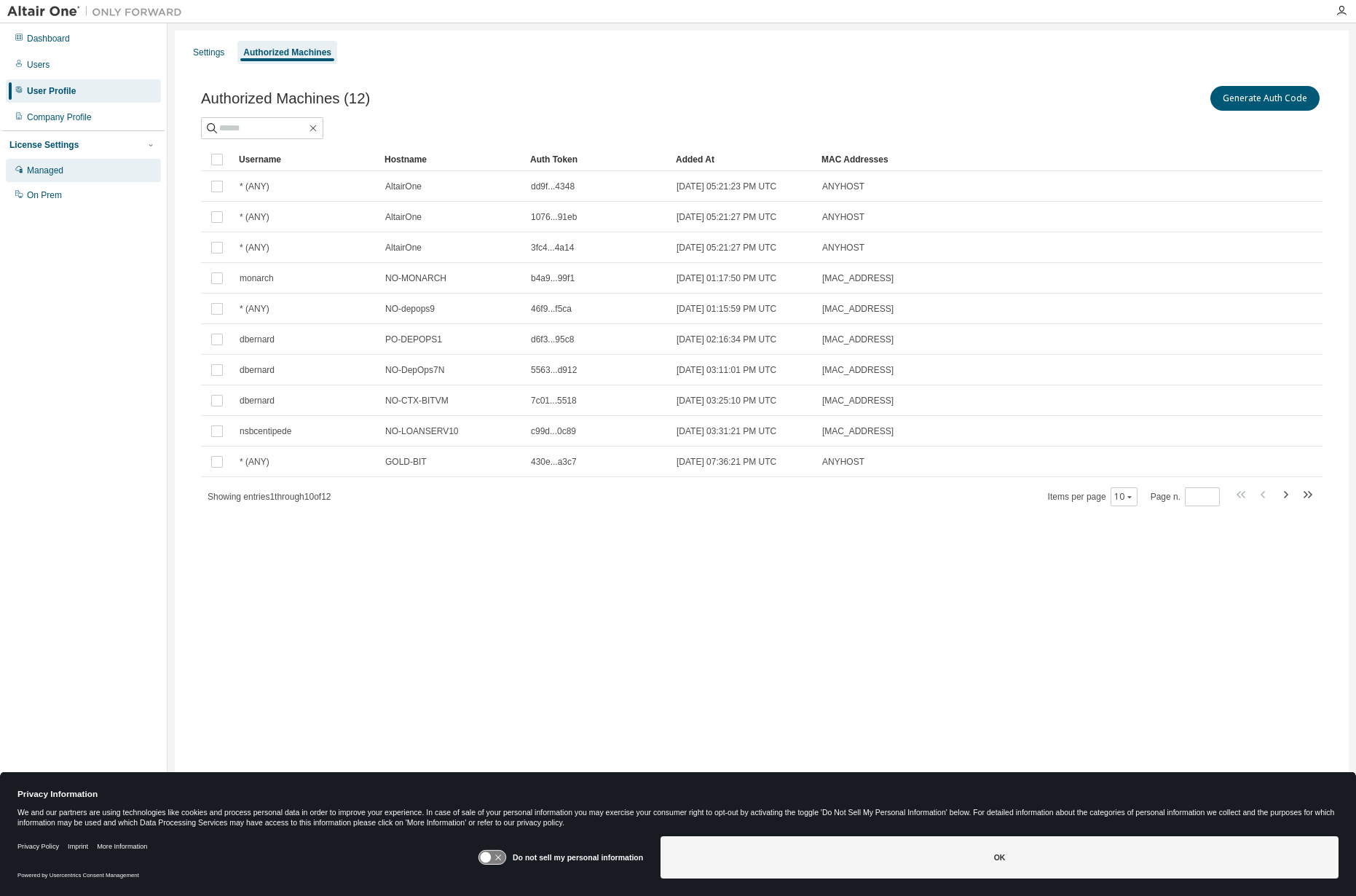
click at [49, 165] on div "Managed" at bounding box center [45, 171] width 36 height 12
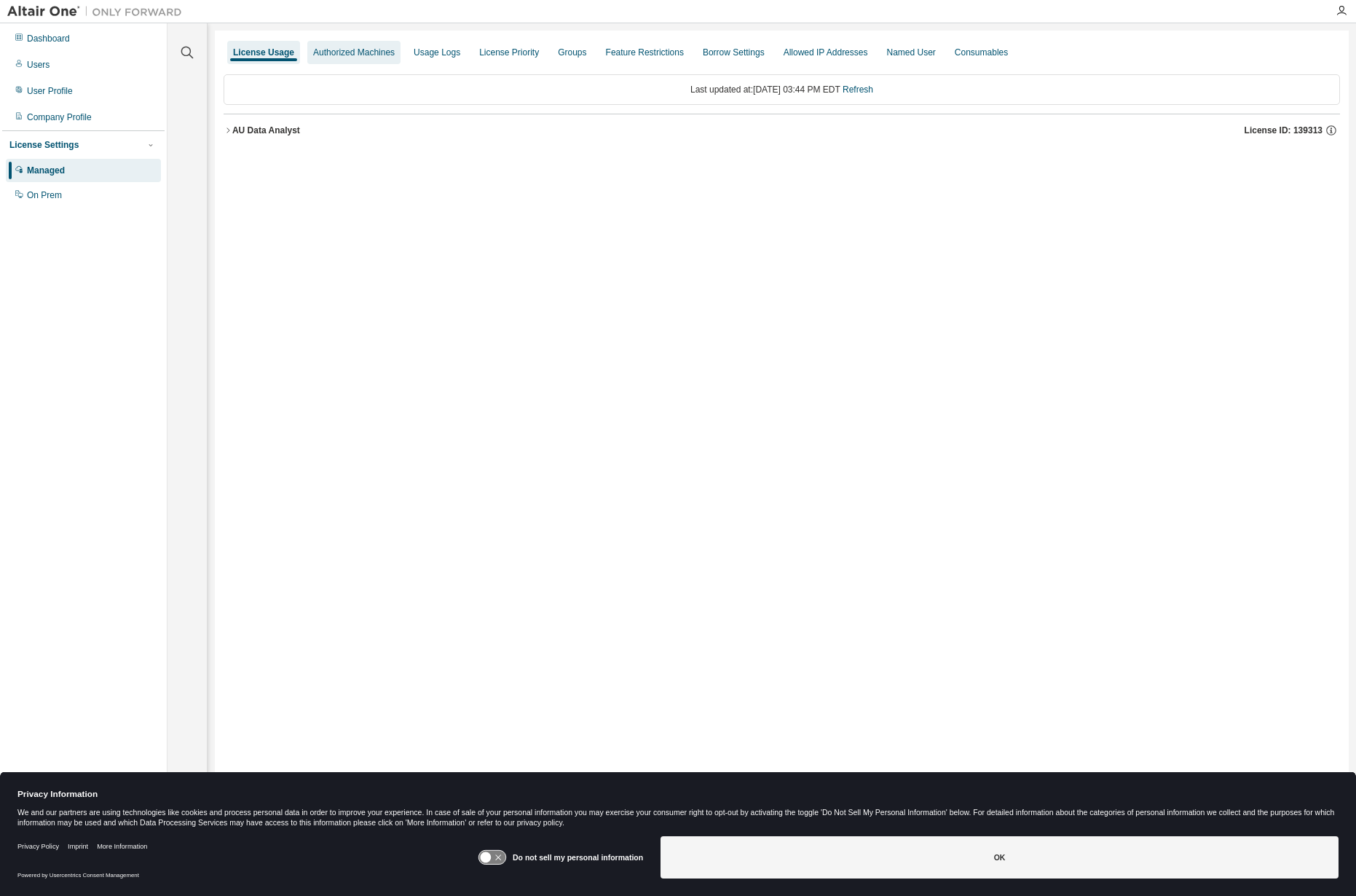
click at [358, 43] on div "Authorized Machines" at bounding box center [353, 52] width 93 height 23
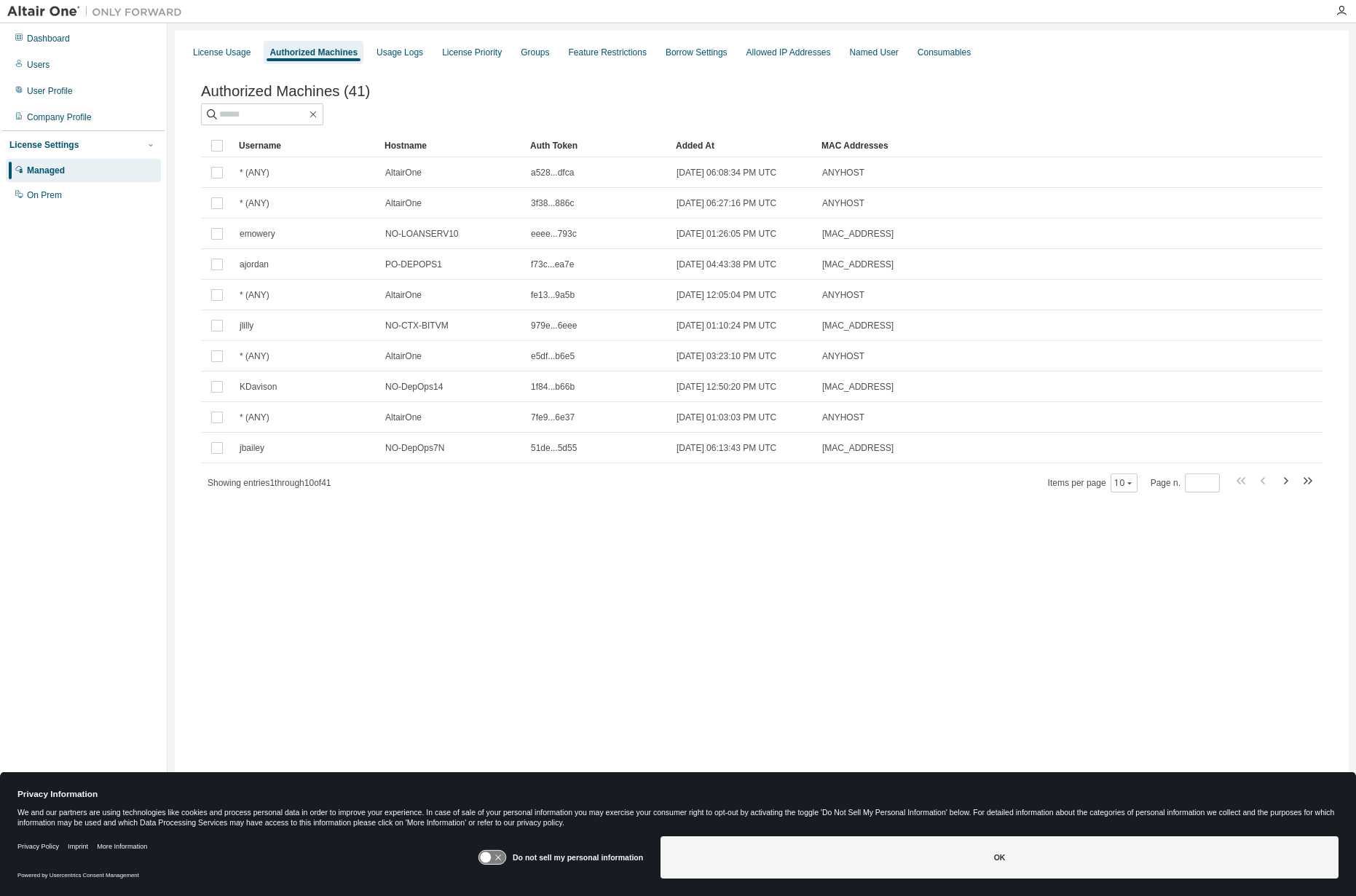
click at [713, 149] on div "Added At" at bounding box center [743, 145] width 134 height 23
